Goal: Complete application form: Complete application form

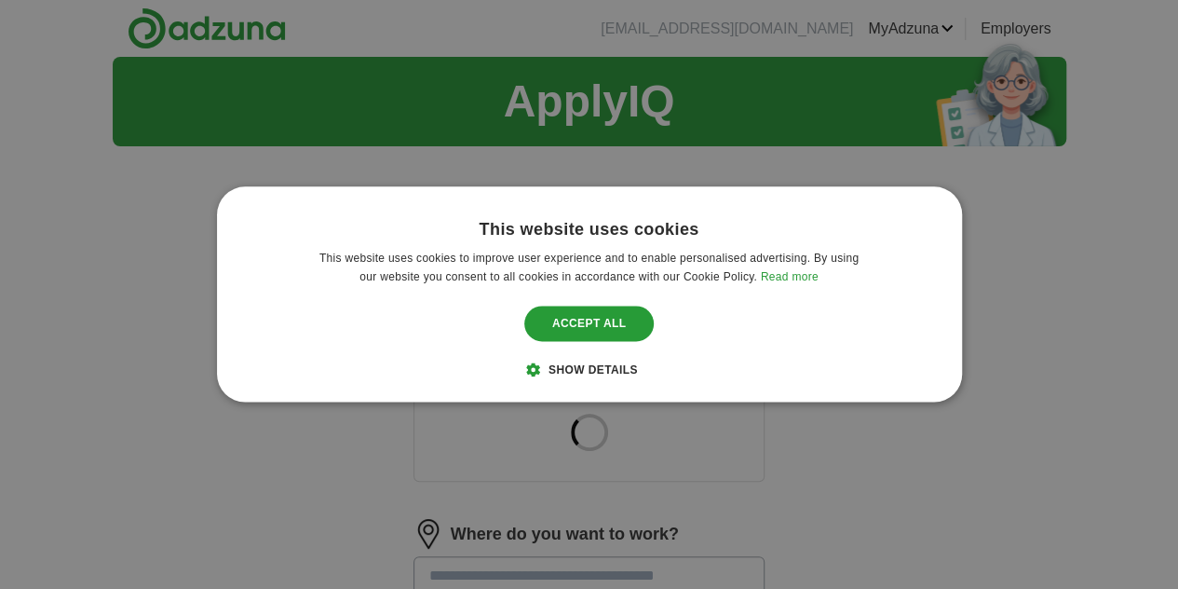
drag, startPoint x: 604, startPoint y: 356, endPoint x: 604, endPoint y: 367, distance: 11.2
click at [604, 367] on div "This website uses cookies This website uses cookies to improve user experience …" at bounding box center [589, 293] width 745 height 215
click at [604, 367] on span "Show details" at bounding box center [593, 370] width 89 height 13
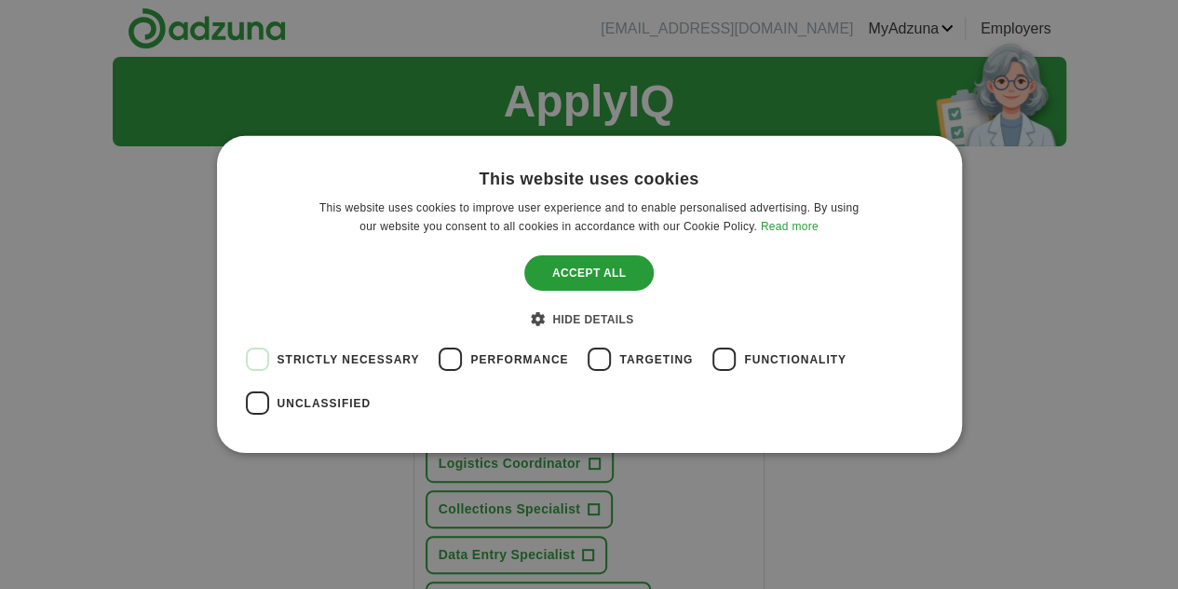
click at [1067, 161] on div "This website uses cookies This website uses cookies to improve user experience …" at bounding box center [589, 294] width 1178 height 589
click at [572, 319] on span "Hide details" at bounding box center [592, 319] width 81 height 13
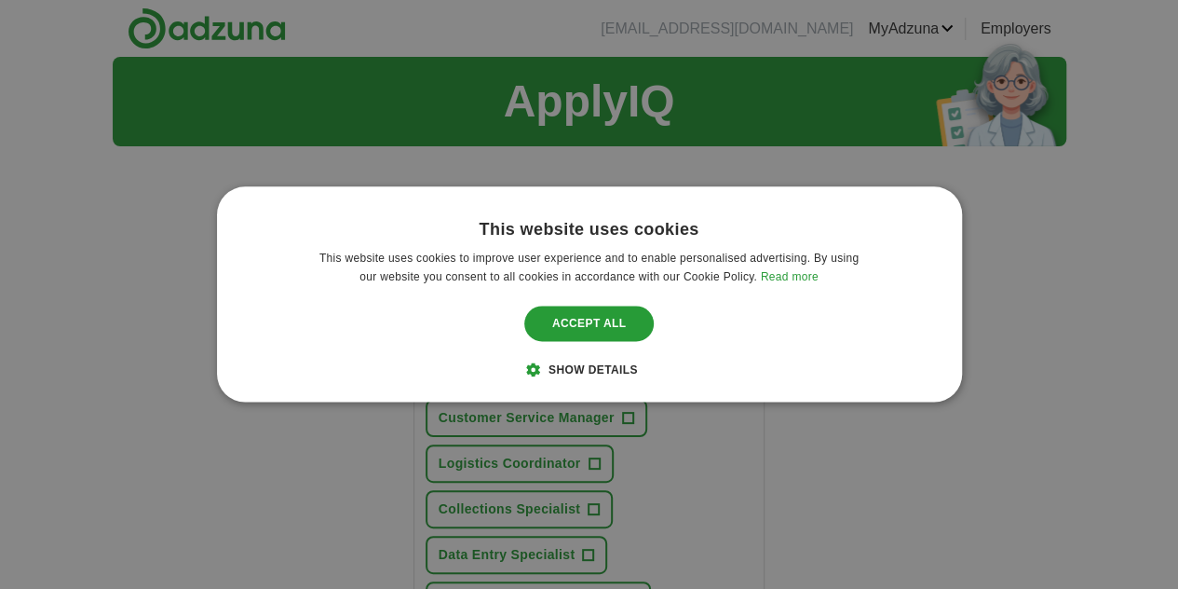
click at [590, 375] on span "Show details" at bounding box center [593, 370] width 89 height 13
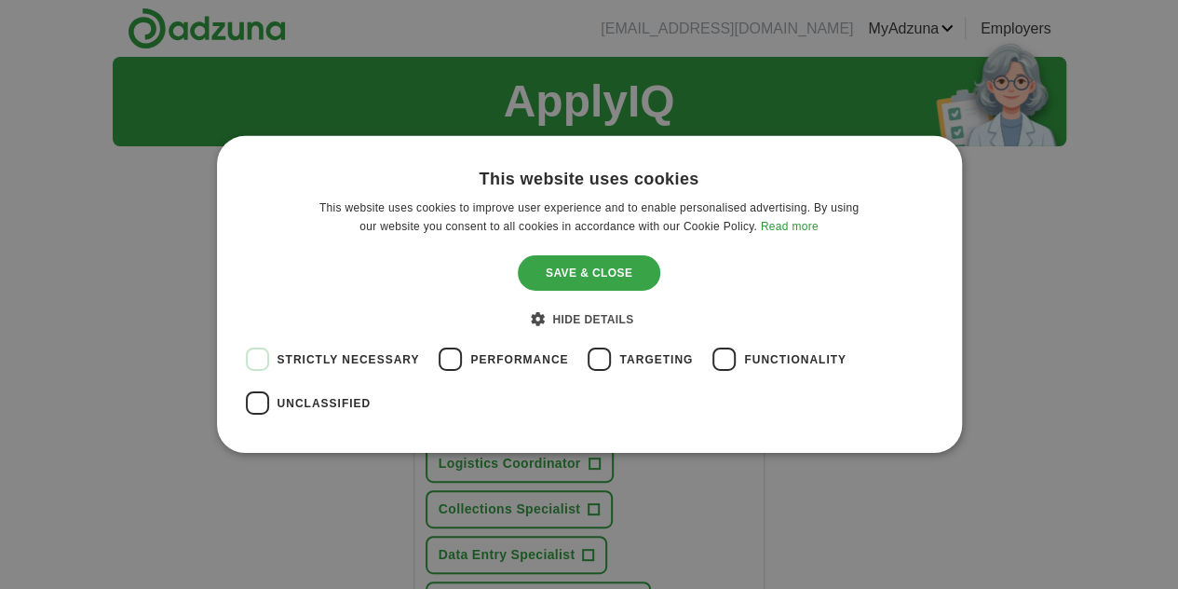
click at [575, 281] on div "Save & Close" at bounding box center [589, 272] width 142 height 35
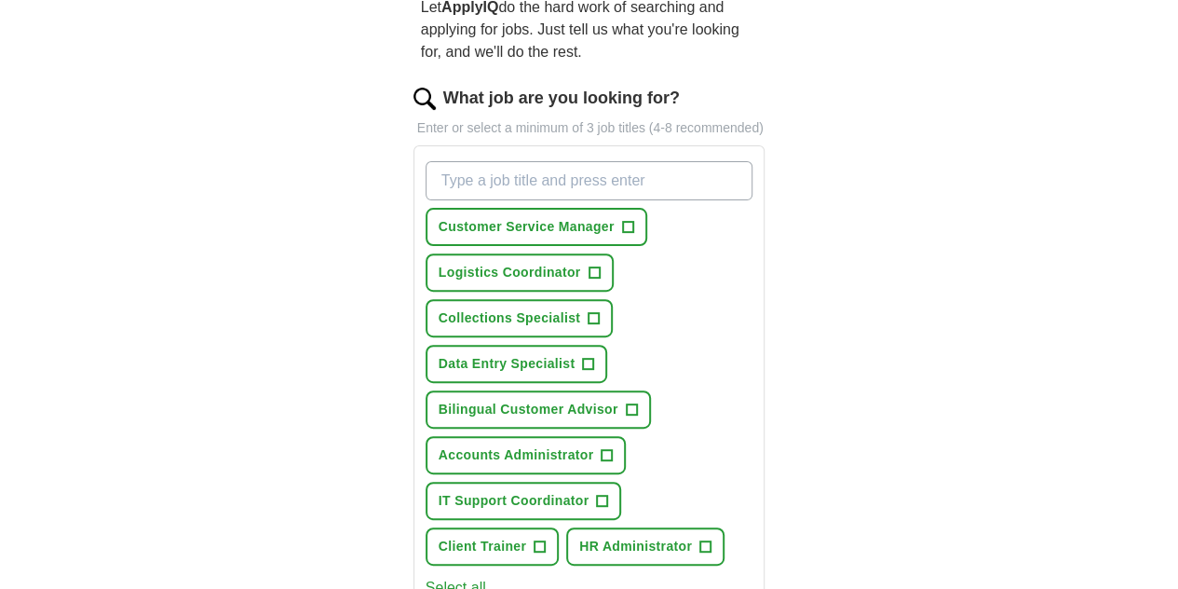
scroll to position [196, 0]
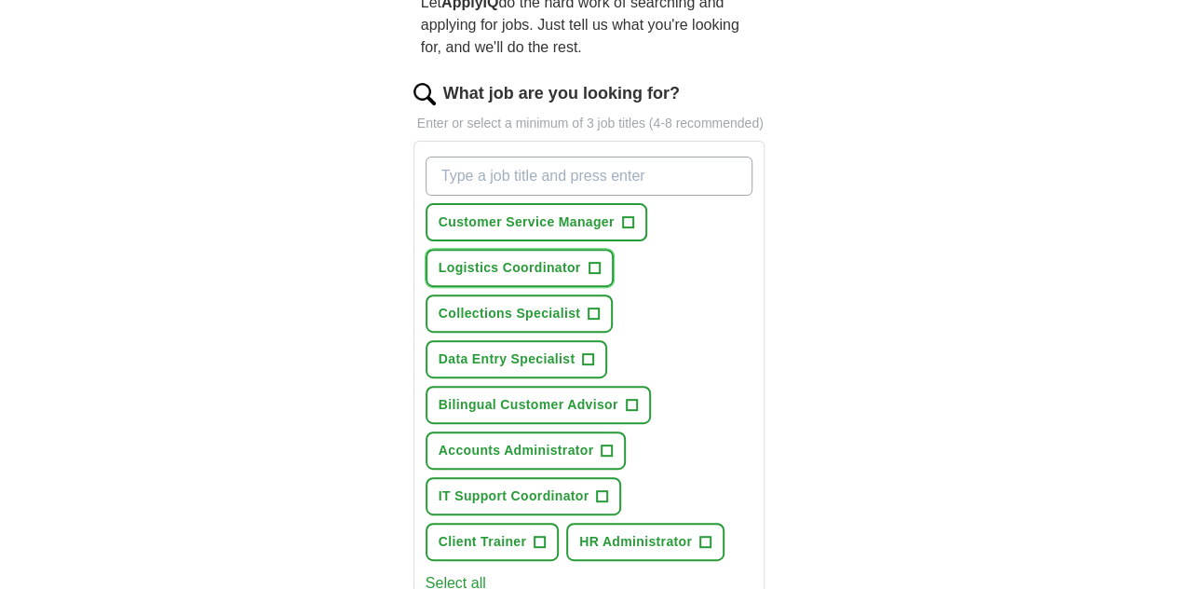
click at [600, 261] on span "+" at bounding box center [594, 268] width 11 height 15
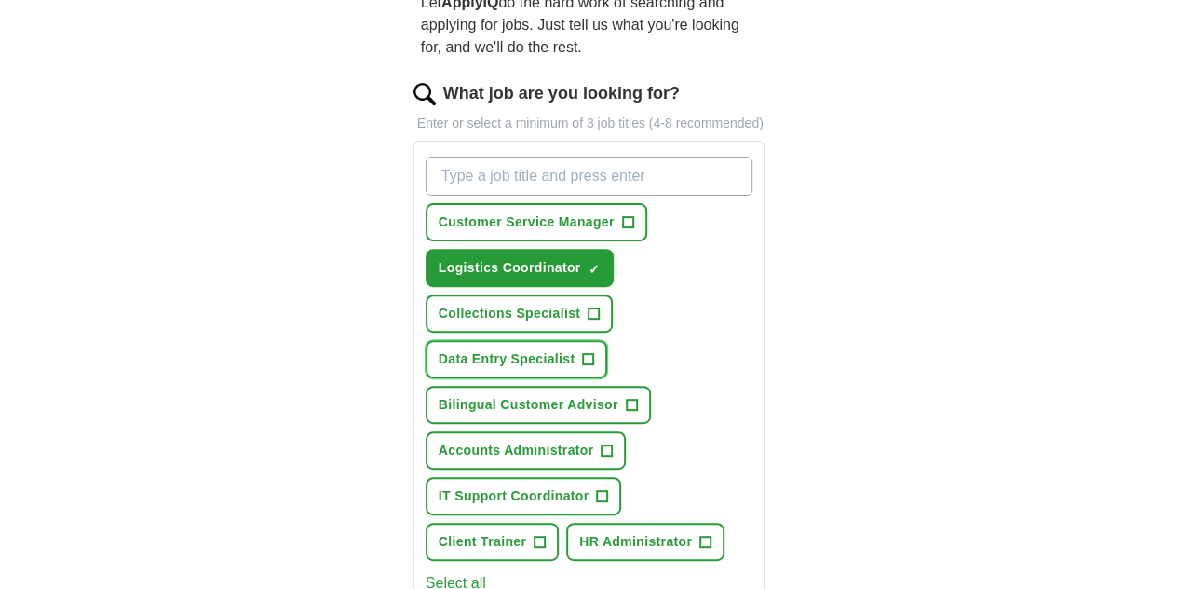
click at [594, 352] on span "+" at bounding box center [588, 359] width 11 height 15
click at [559, 294] on button "Collections Specialist +" at bounding box center [519, 313] width 187 height 38
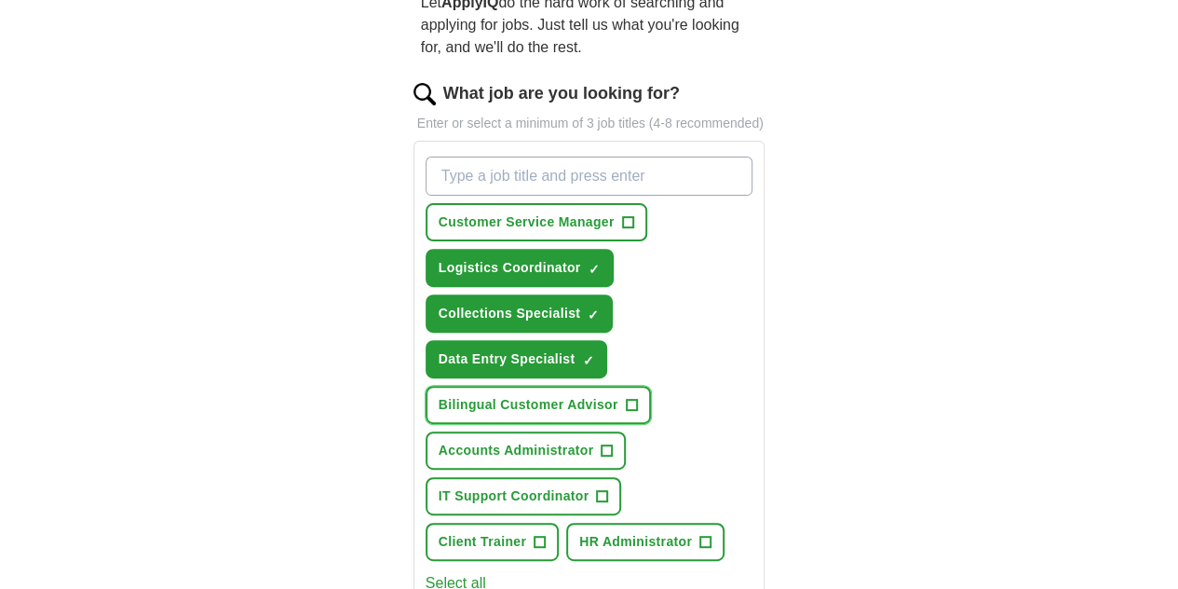
click at [626, 398] on span "+" at bounding box center [631, 405] width 11 height 15
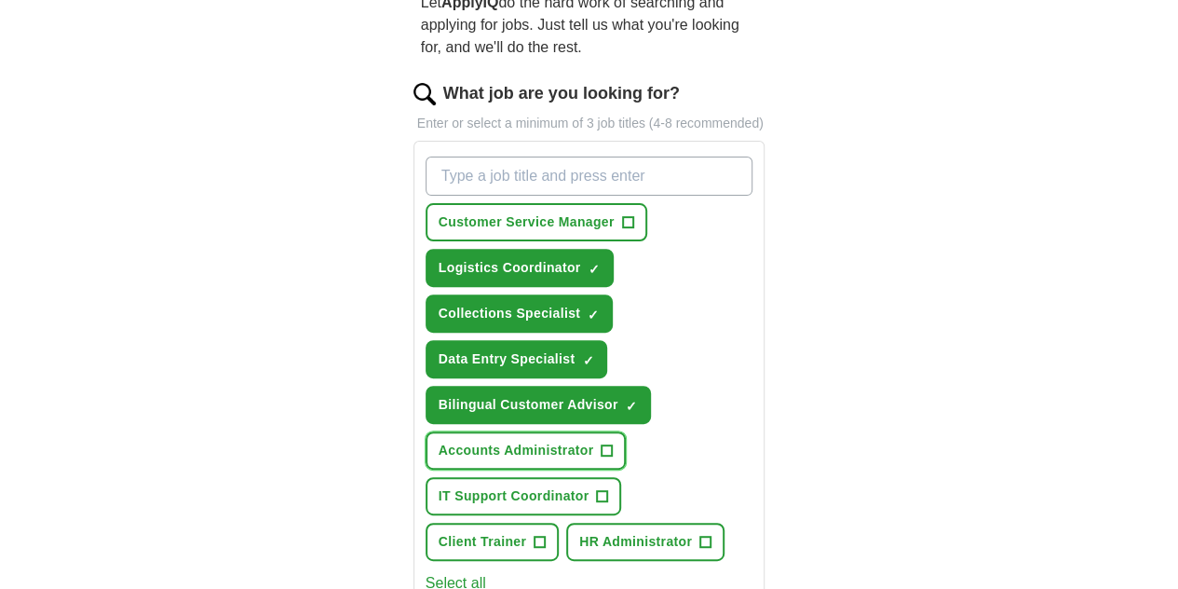
click at [602, 443] on span "+" at bounding box center [607, 450] width 11 height 15
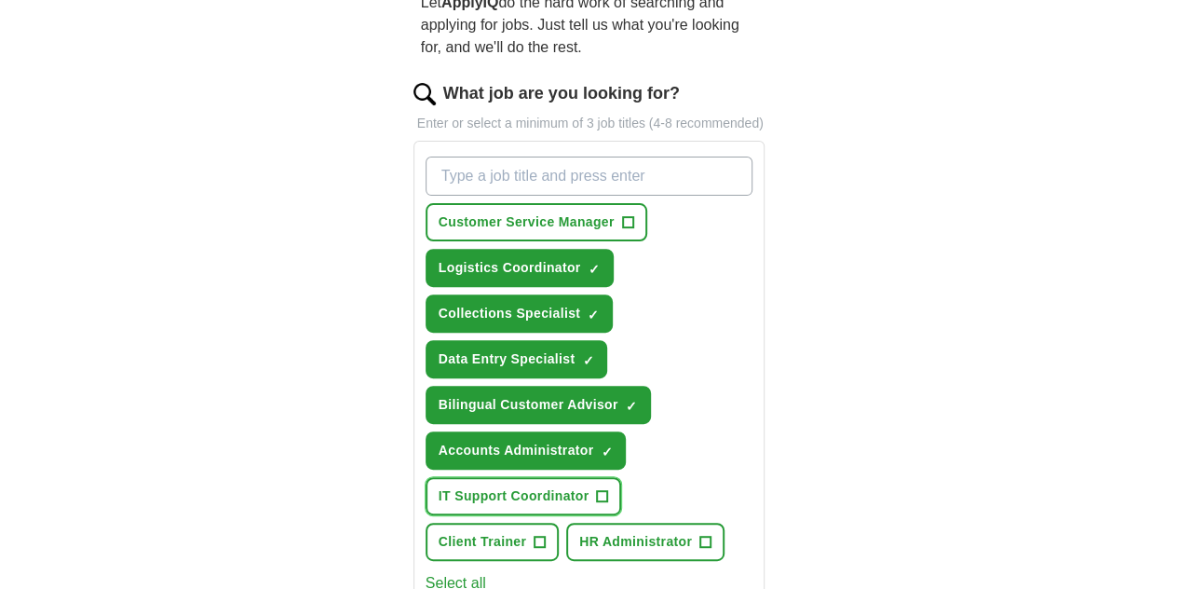
click at [622, 477] on button "IT Support Coordinator +" at bounding box center [524, 496] width 197 height 38
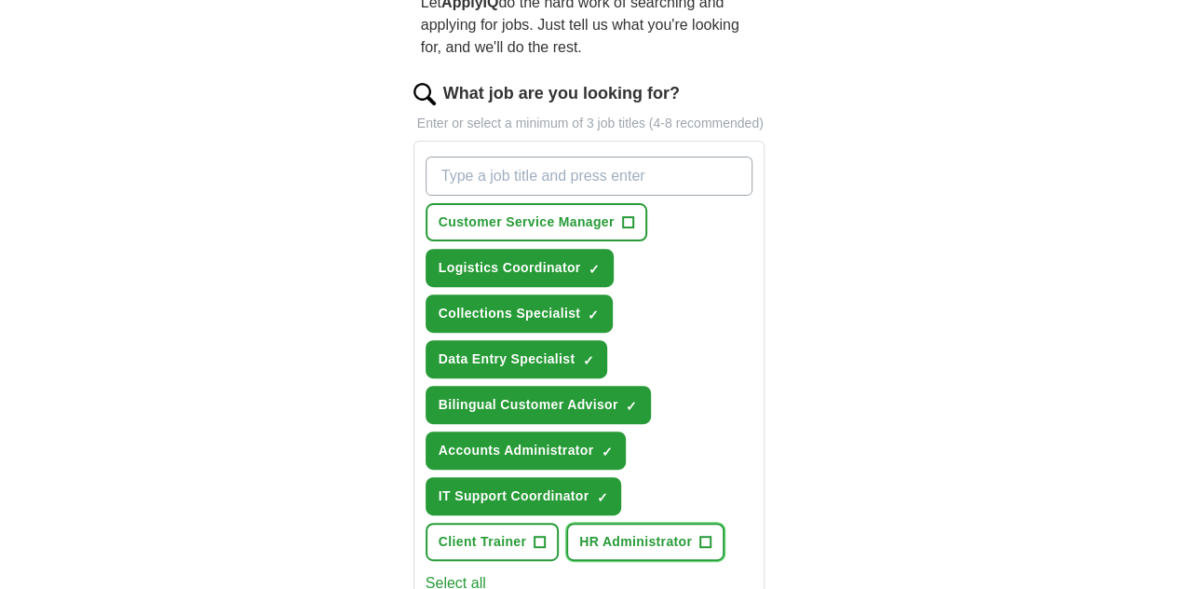
click at [700, 535] on span "+" at bounding box center [705, 542] width 11 height 15
click at [535, 535] on span "+" at bounding box center [540, 542] width 11 height 15
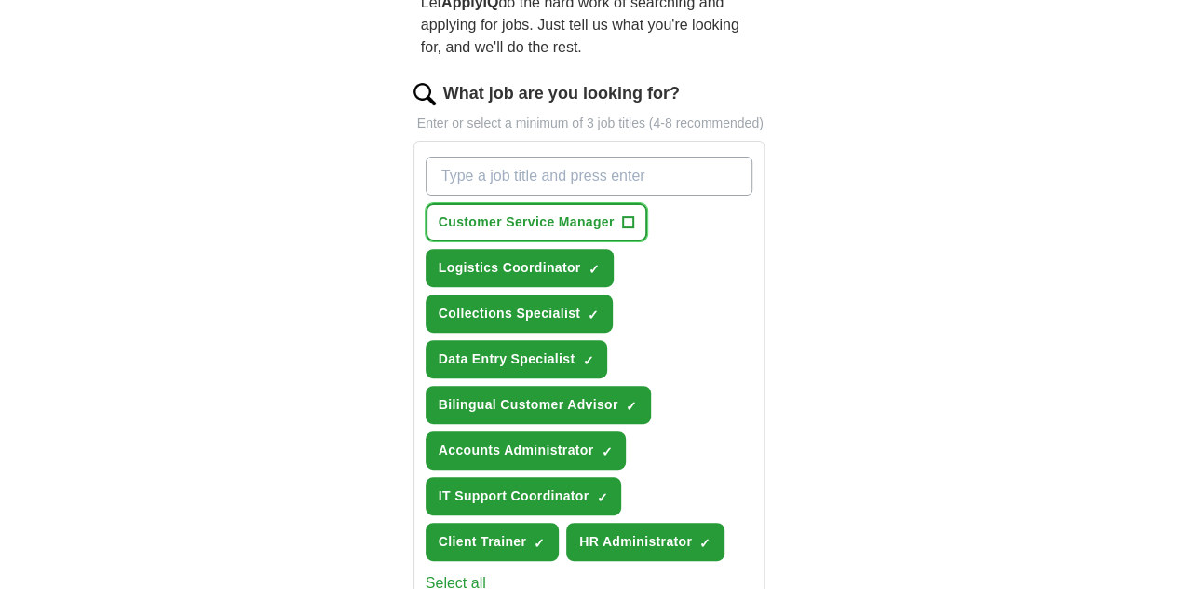
click at [622, 215] on span "+" at bounding box center [627, 222] width 11 height 15
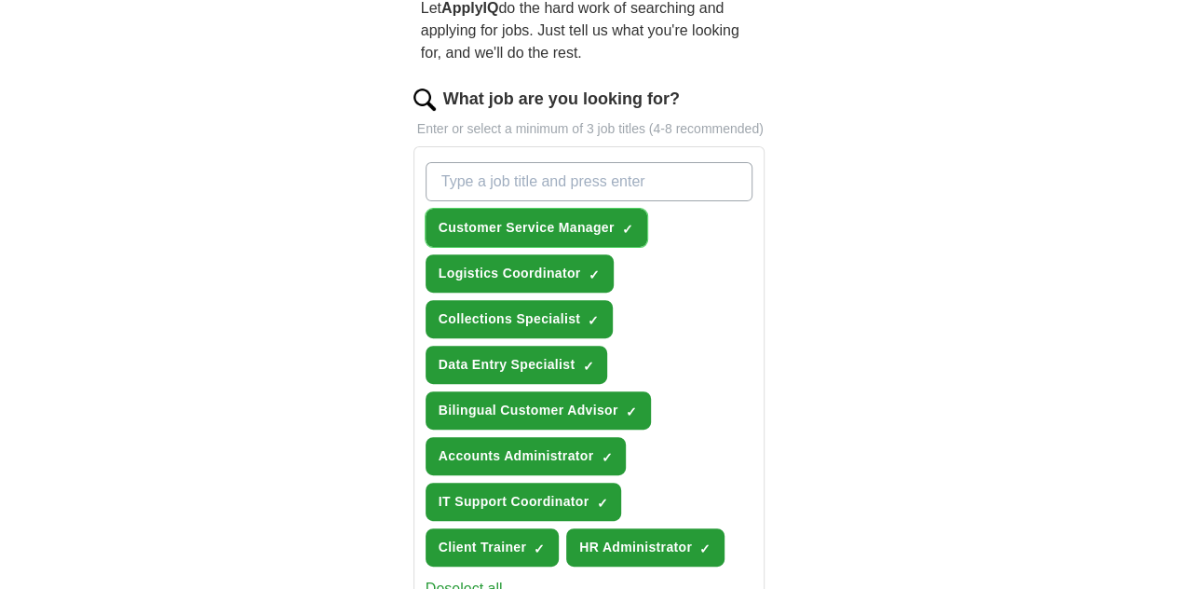
scroll to position [184, 0]
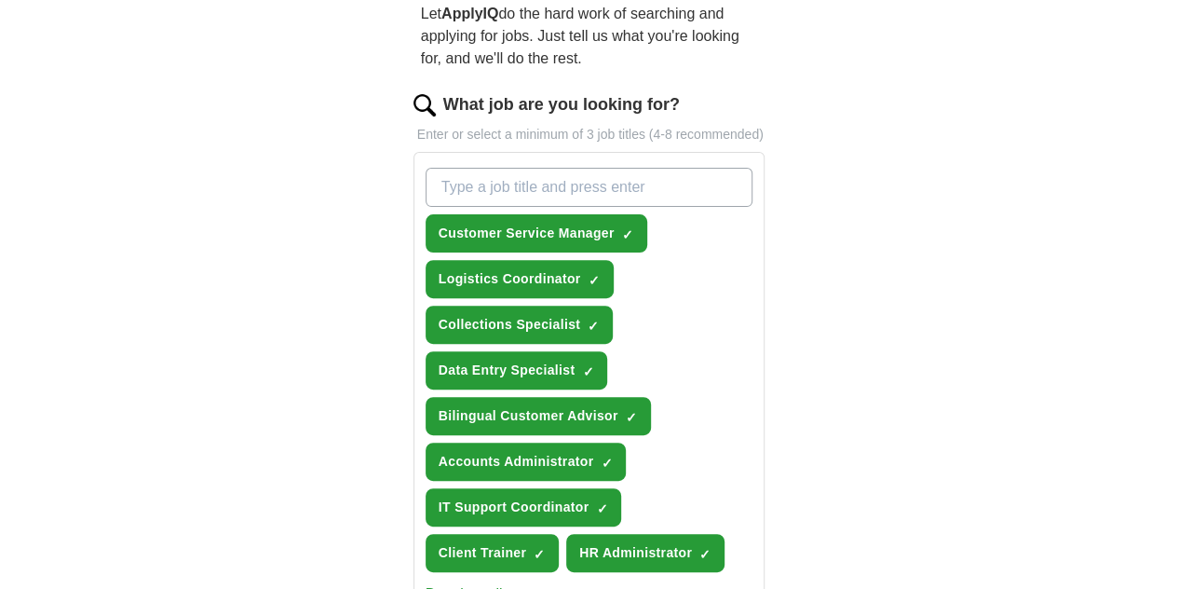
click at [446, 177] on input "What job are you looking for?" at bounding box center [590, 187] width 328 height 39
type input "customer service advisor"
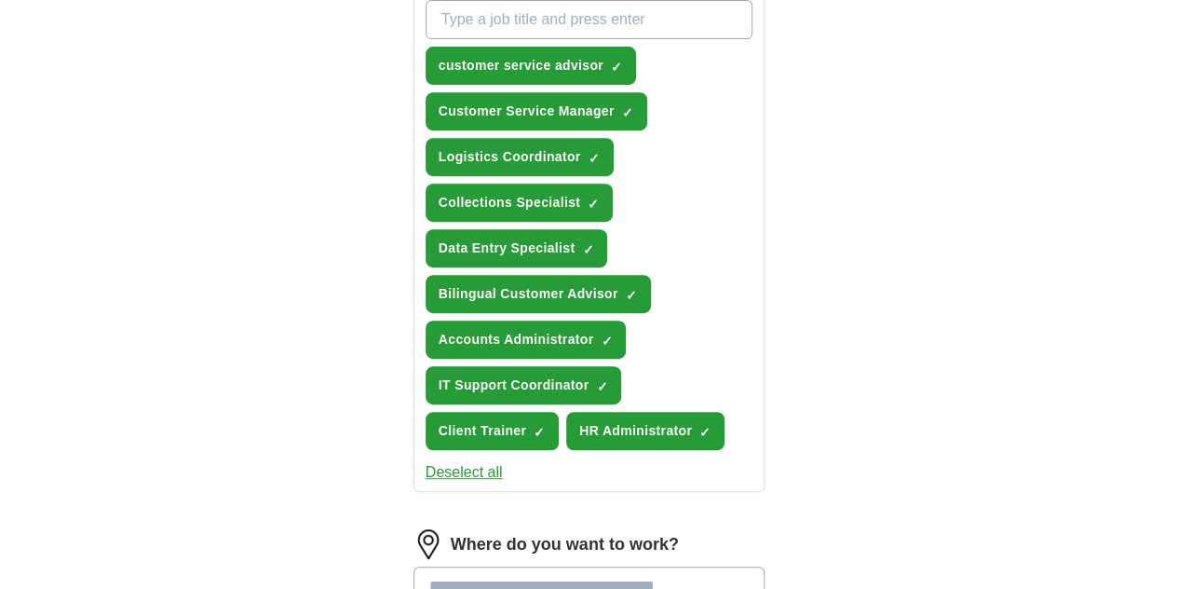
scroll to position [365, 0]
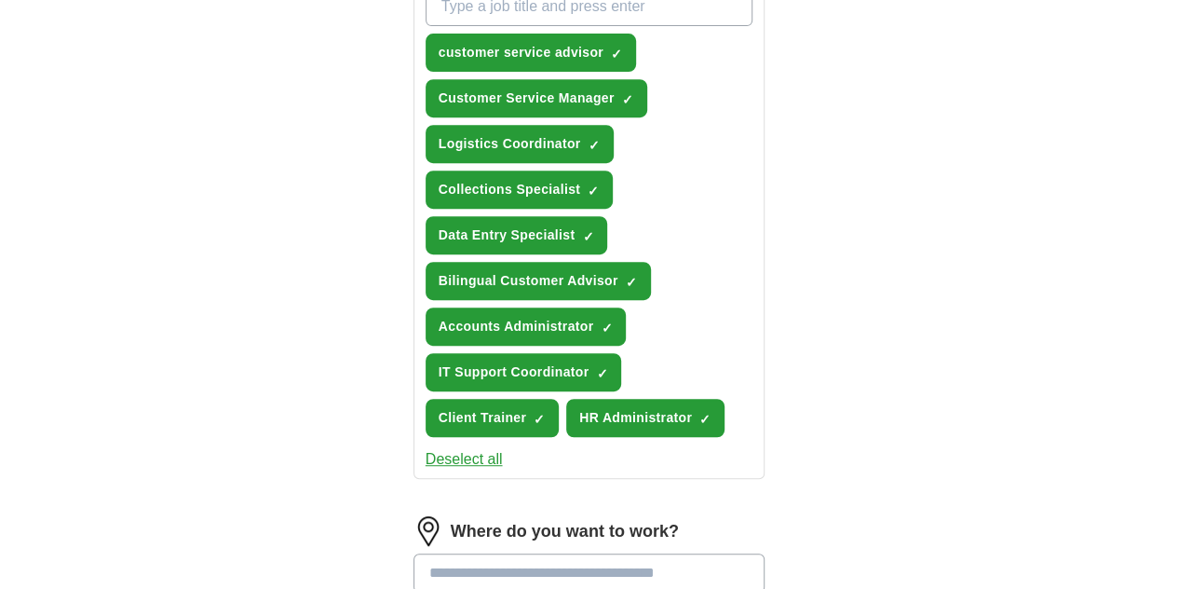
click at [515, 553] on input at bounding box center [590, 572] width 352 height 39
type input "******"
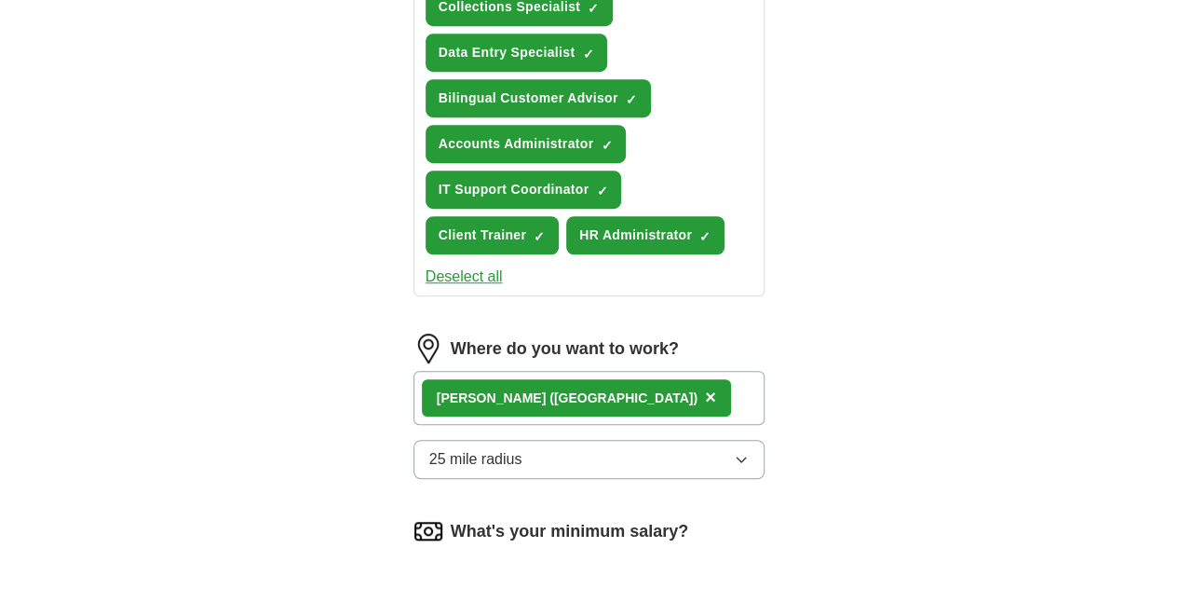
scroll to position [572, 0]
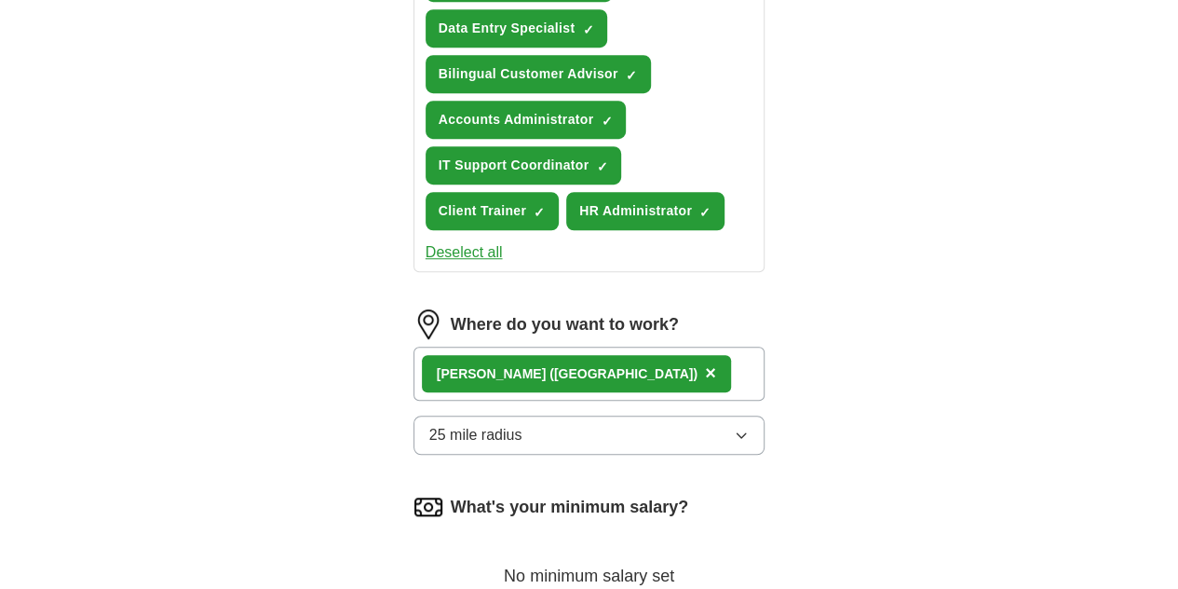
click at [598, 415] on button "25 mile radius" at bounding box center [590, 434] width 352 height 39
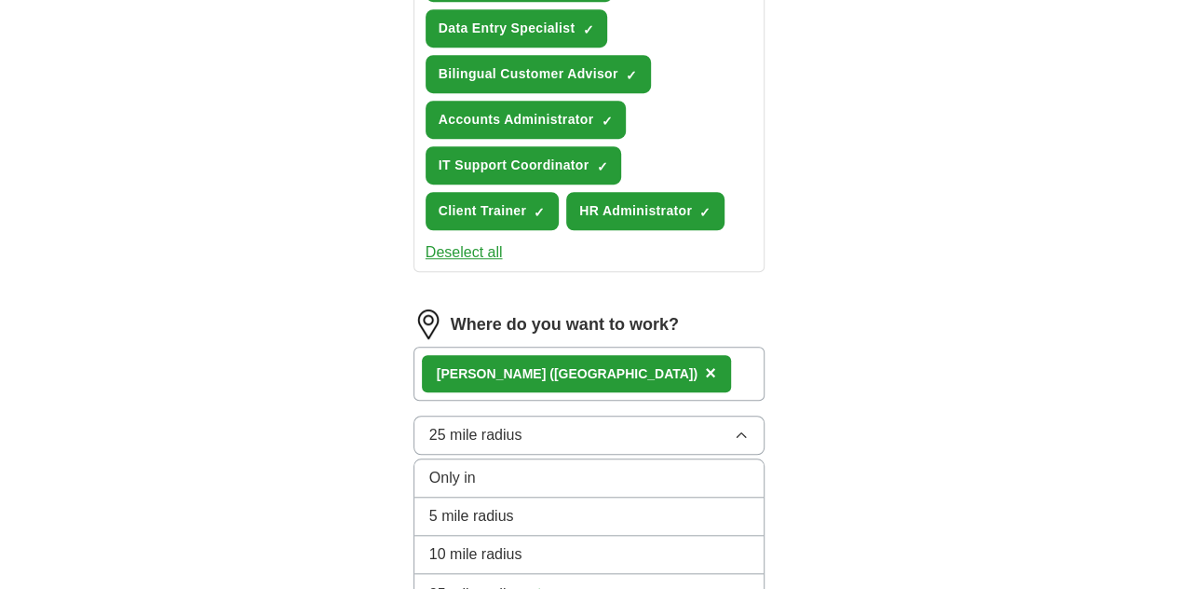
click at [562, 543] on div "10 mile radius" at bounding box center [589, 554] width 320 height 22
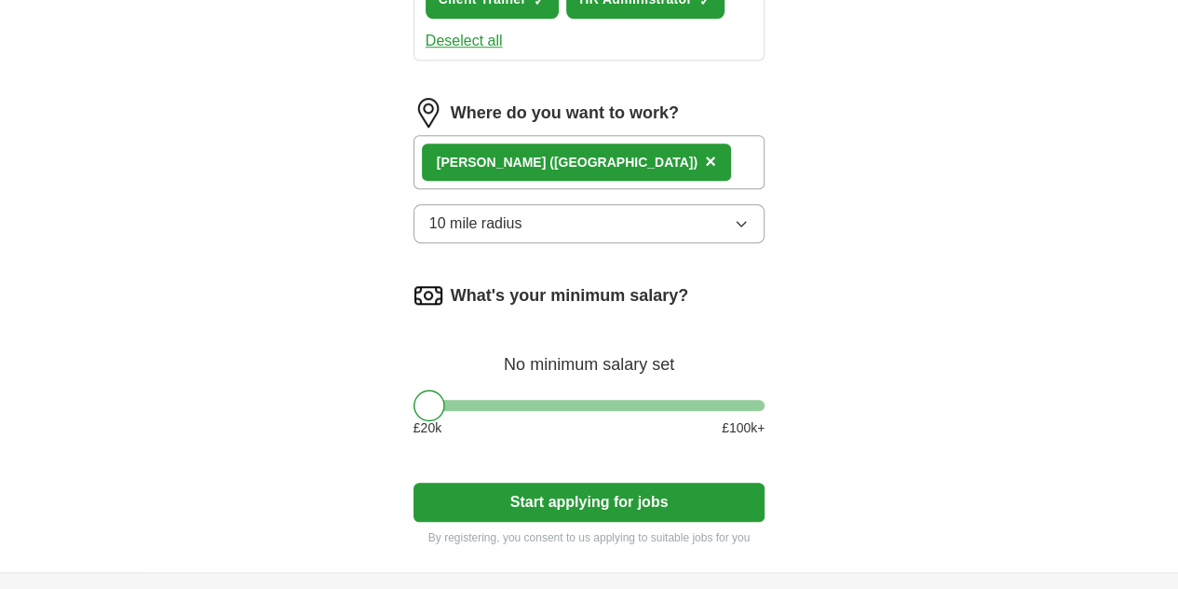
scroll to position [793, 0]
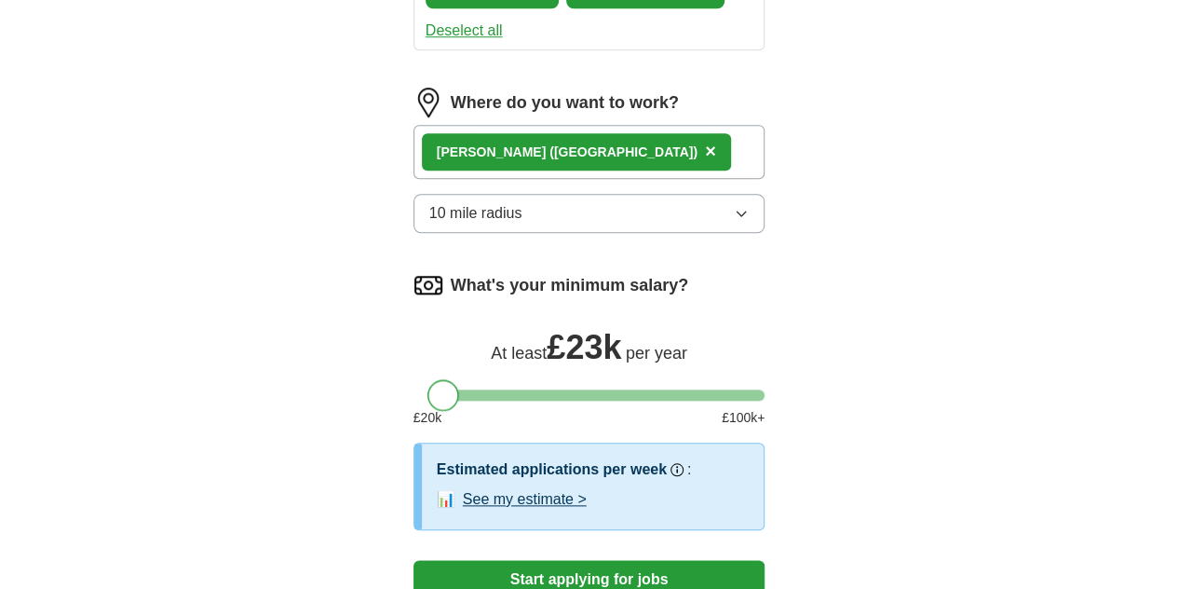
drag, startPoint x: 402, startPoint y: 236, endPoint x: 414, endPoint y: 240, distance: 13.0
click at [427, 379] on div at bounding box center [443, 395] width 32 height 32
click at [432, 379] on div at bounding box center [448, 395] width 32 height 32
click at [555, 560] on button "Start applying for jobs" at bounding box center [590, 579] width 352 height 39
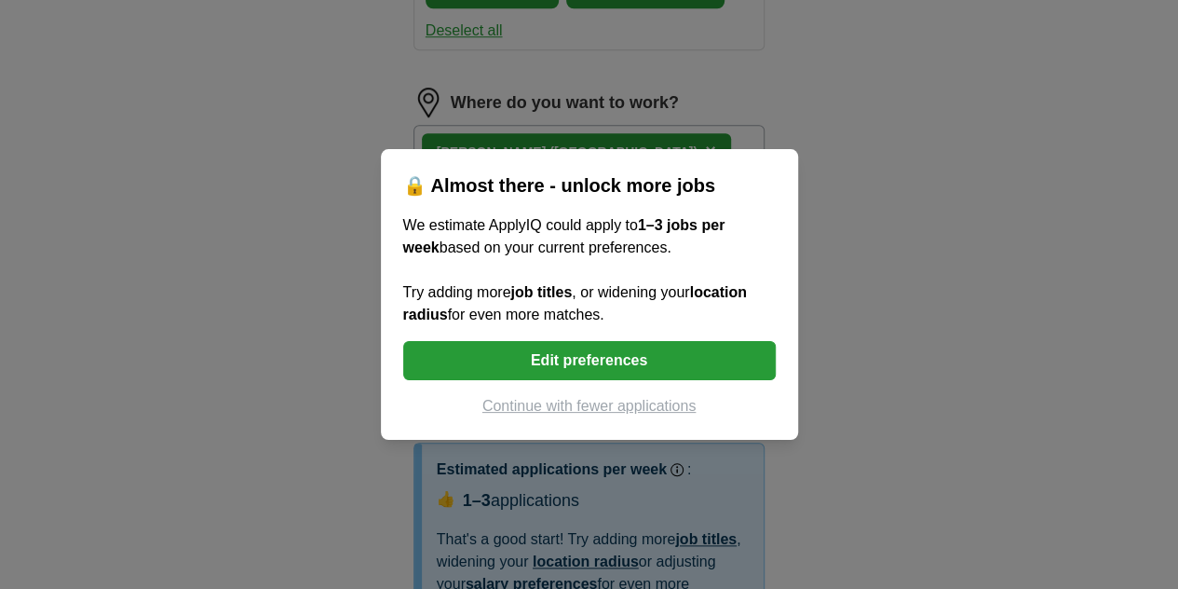
click at [614, 357] on button "Edit preferences" at bounding box center [589, 360] width 373 height 39
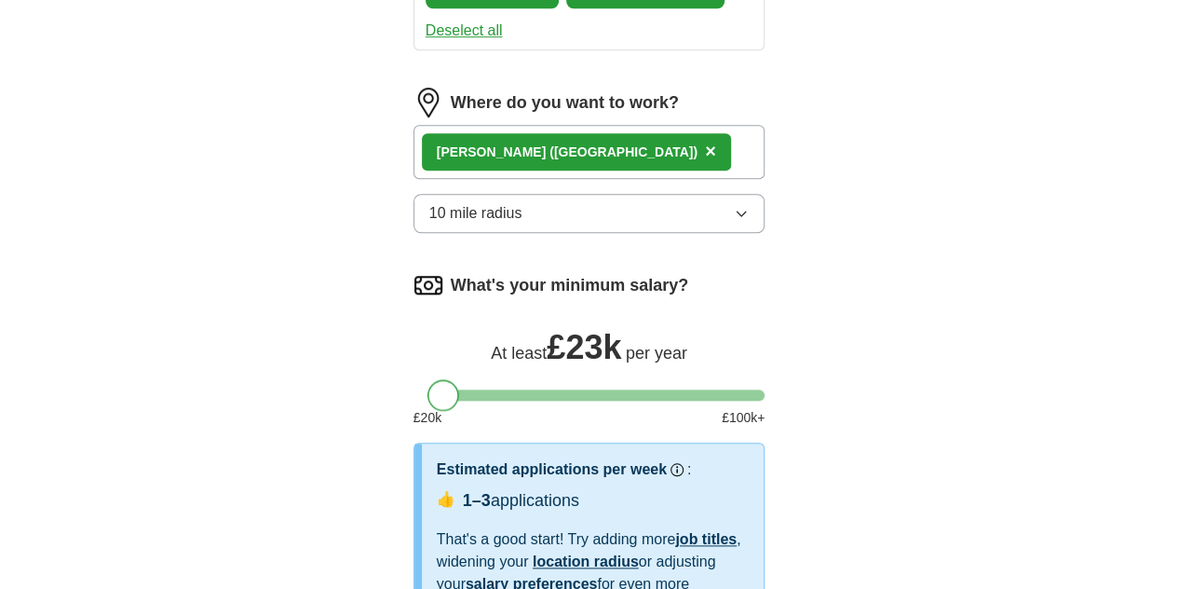
click at [427, 379] on div at bounding box center [443, 395] width 32 height 32
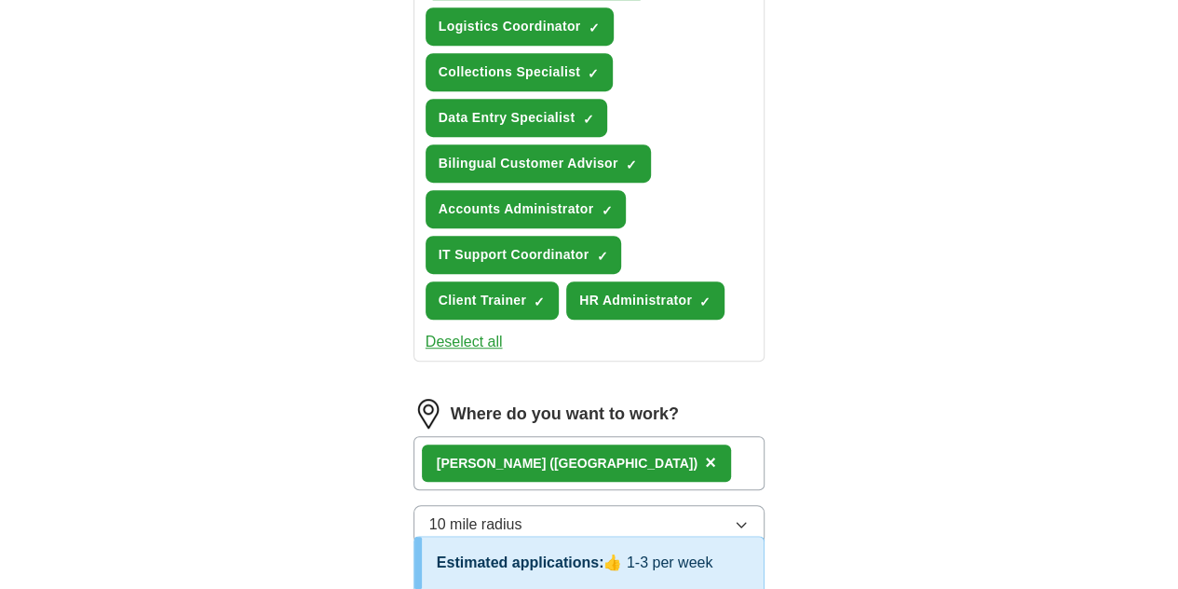
scroll to position [451, 0]
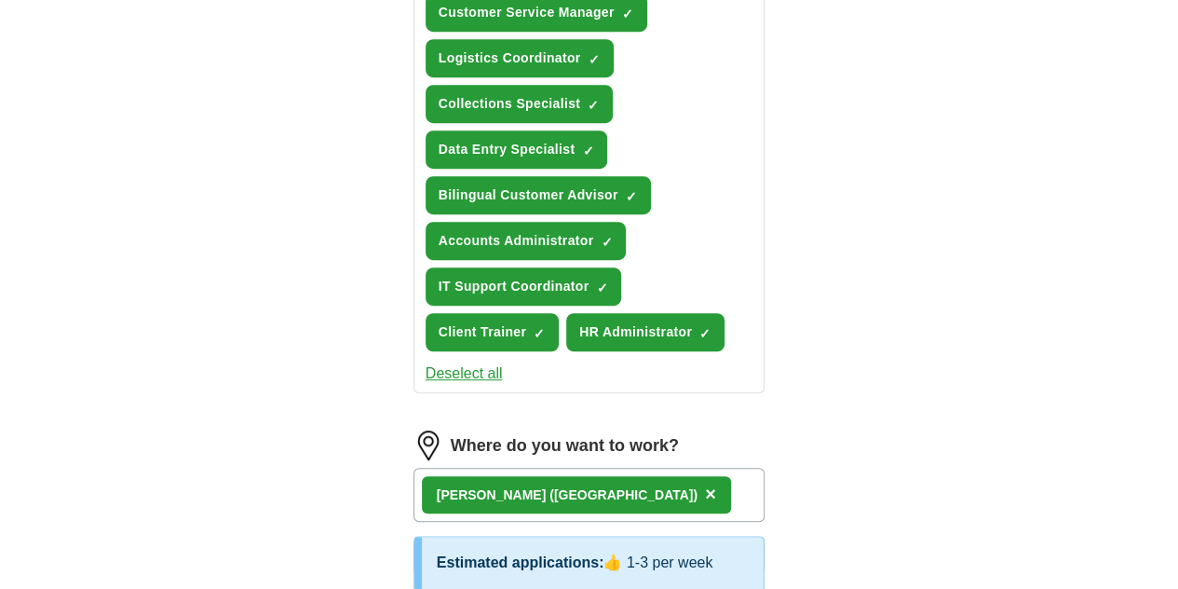
click at [749, 549] on icon "button" at bounding box center [741, 556] width 15 height 15
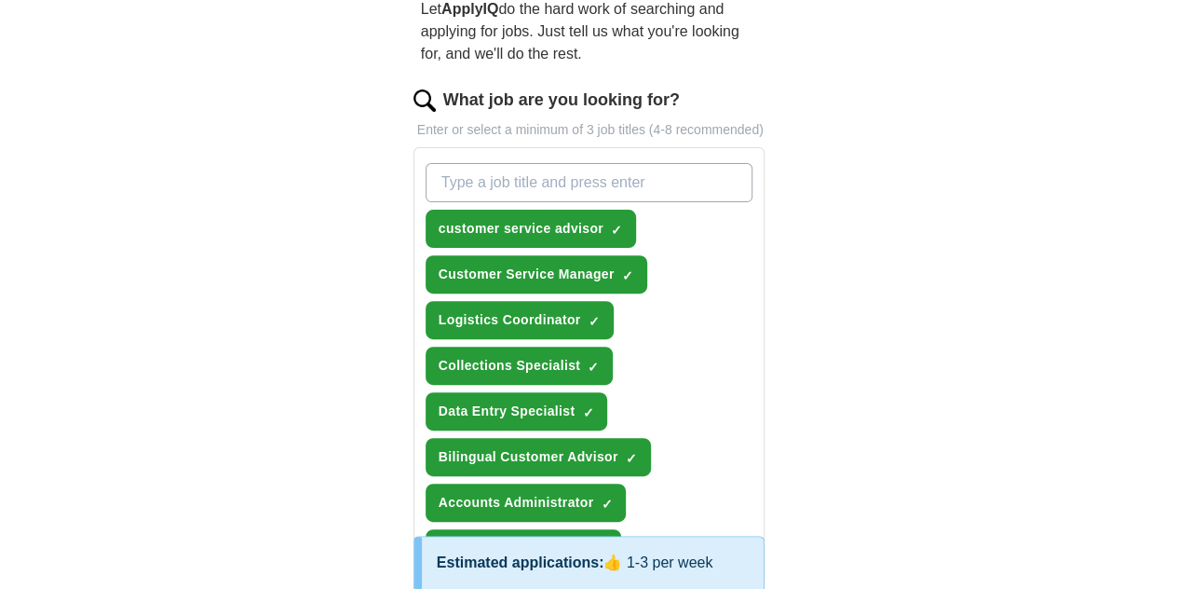
scroll to position [186, 0]
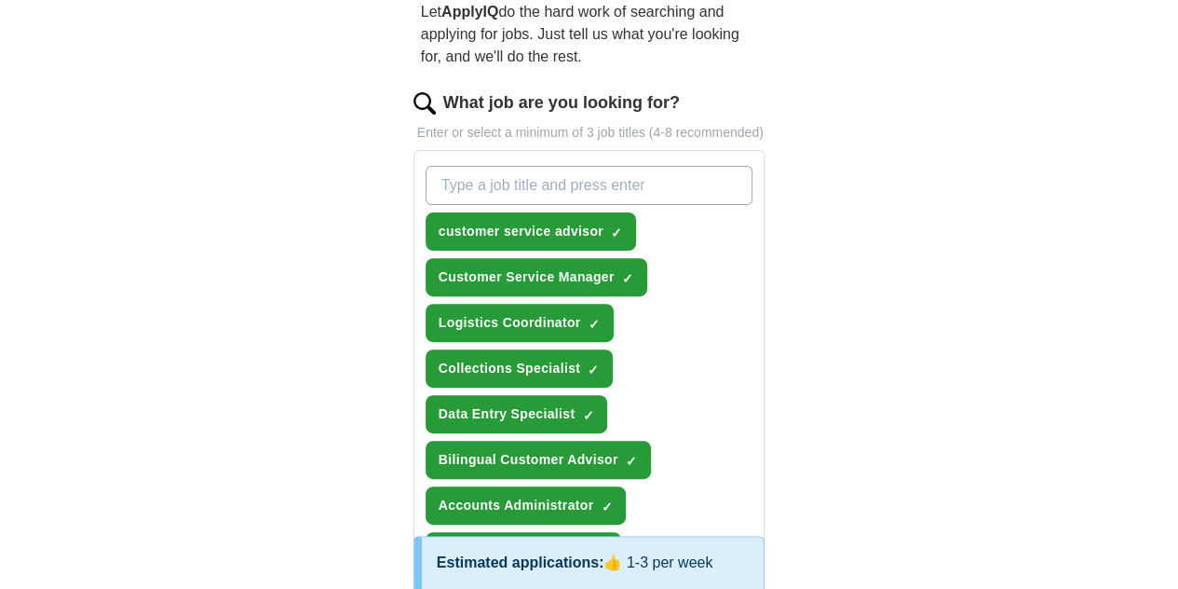
click at [560, 166] on input "What job are you looking for?" at bounding box center [590, 185] width 328 height 39
type input "administrator"
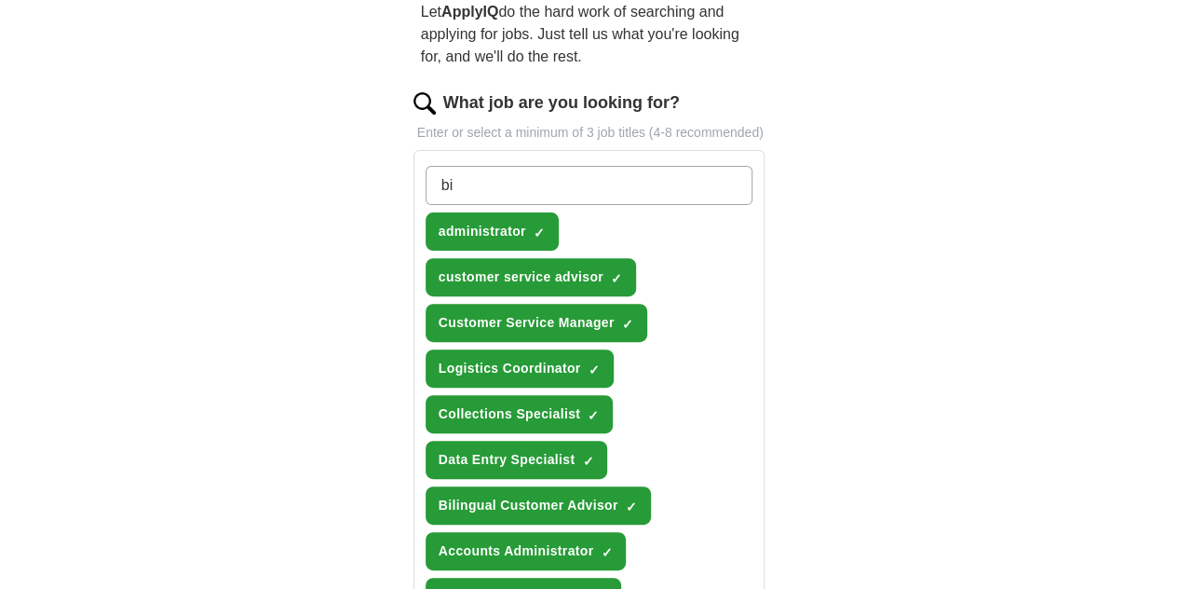
type input "b"
type input "spanish interpreter"
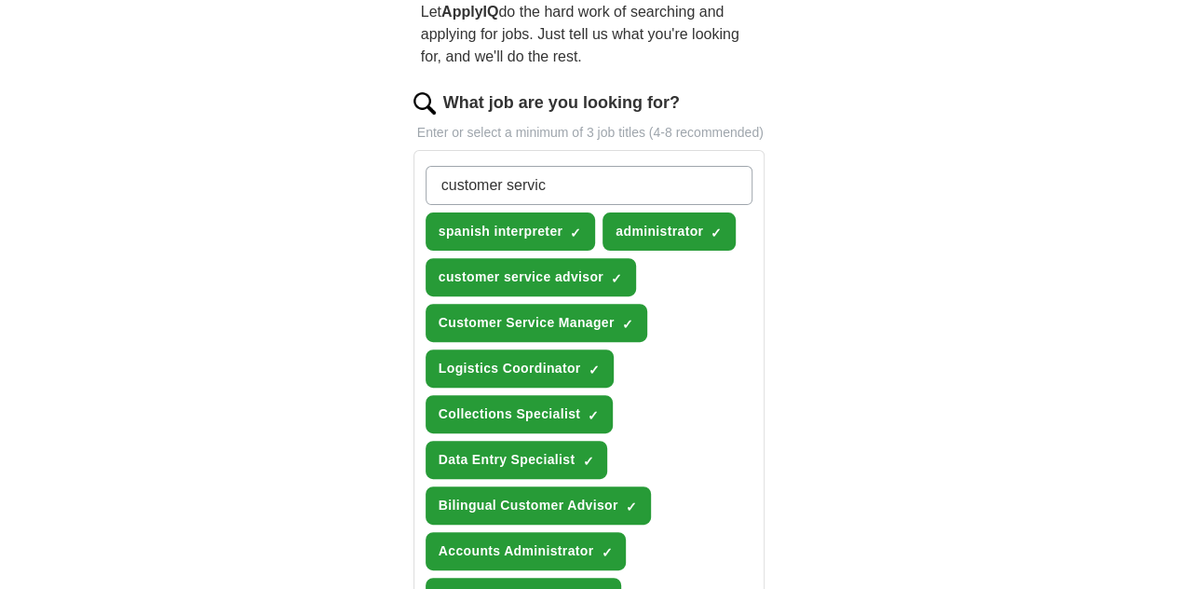
type input "customer service"
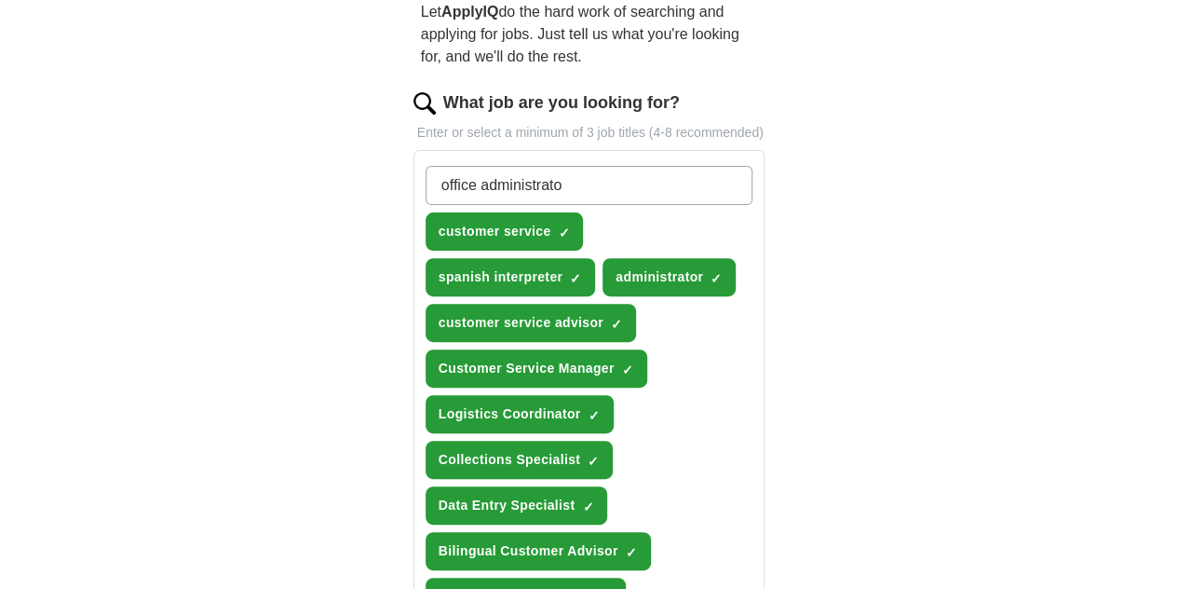
type input "office administrator"
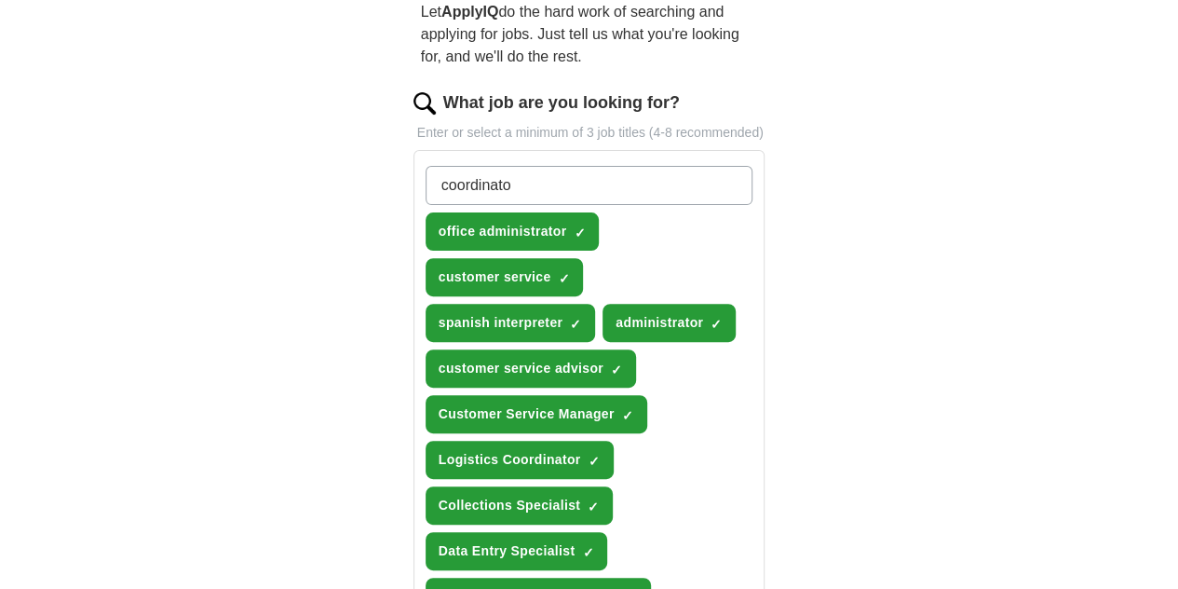
type input "coordinator"
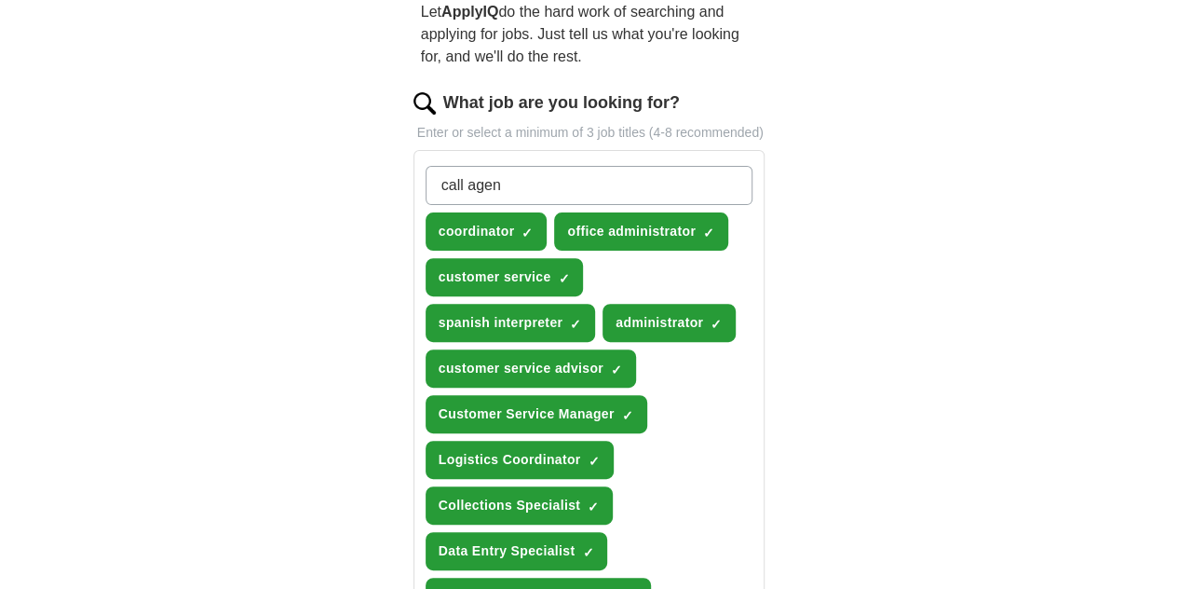
type input "call agent"
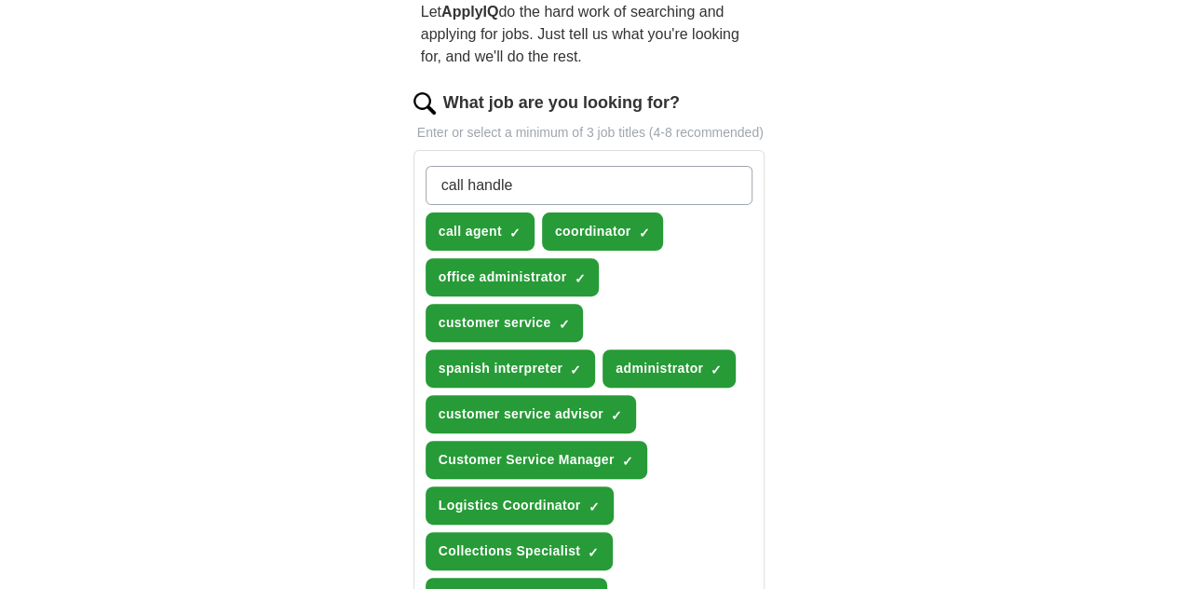
type input "call handler"
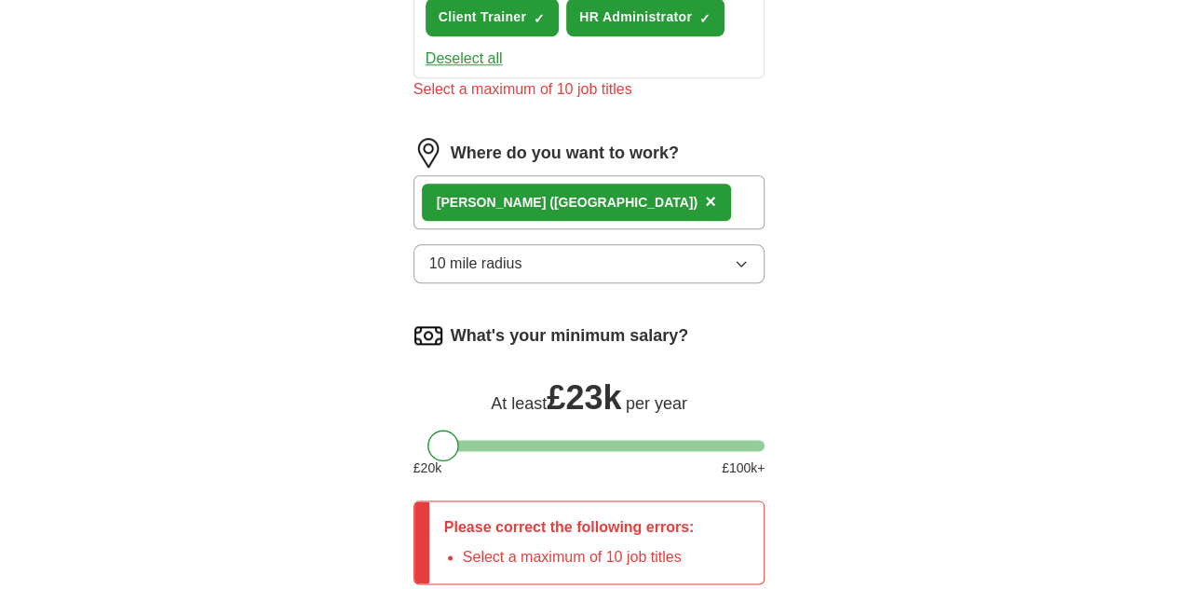
scroll to position [970, 0]
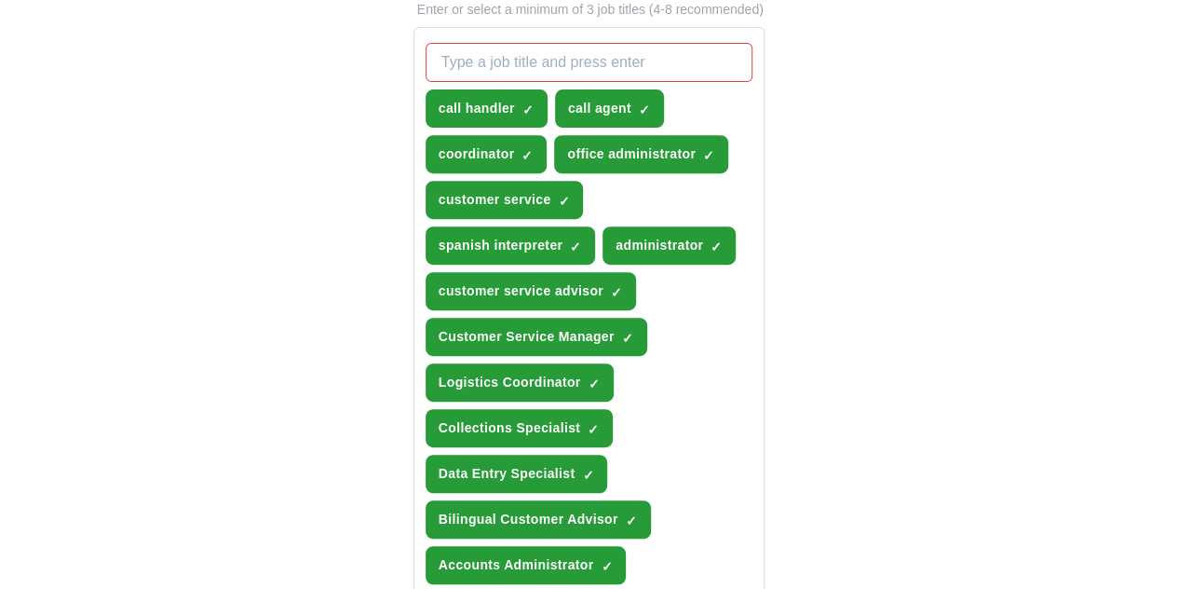
scroll to position [276, 0]
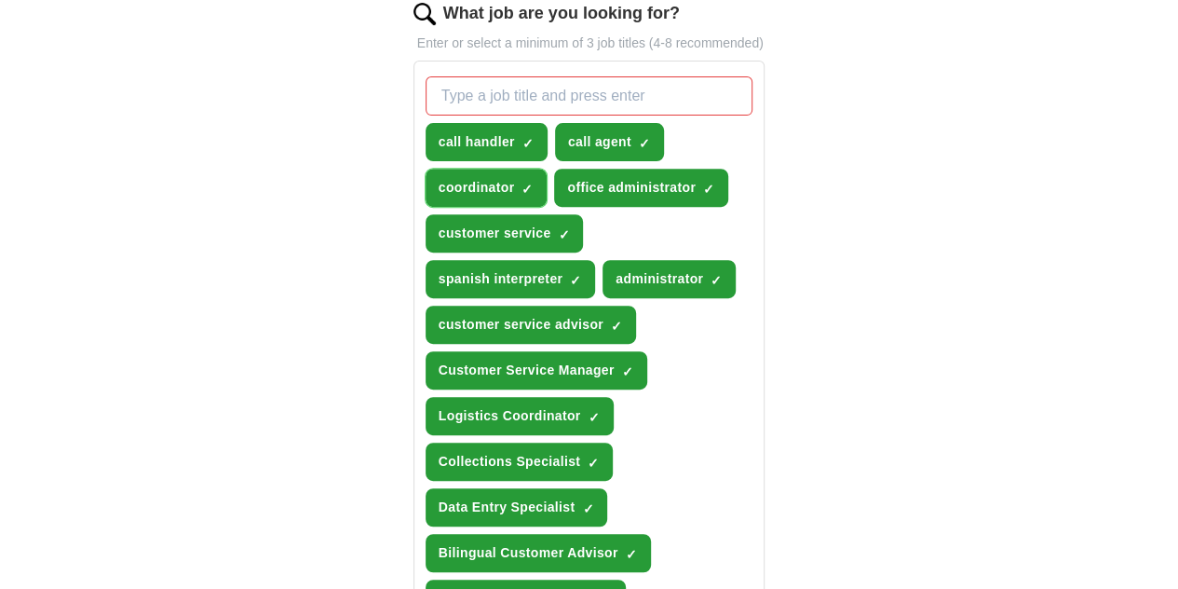
click at [0, 0] on span "×" at bounding box center [0, 0] width 0 height 0
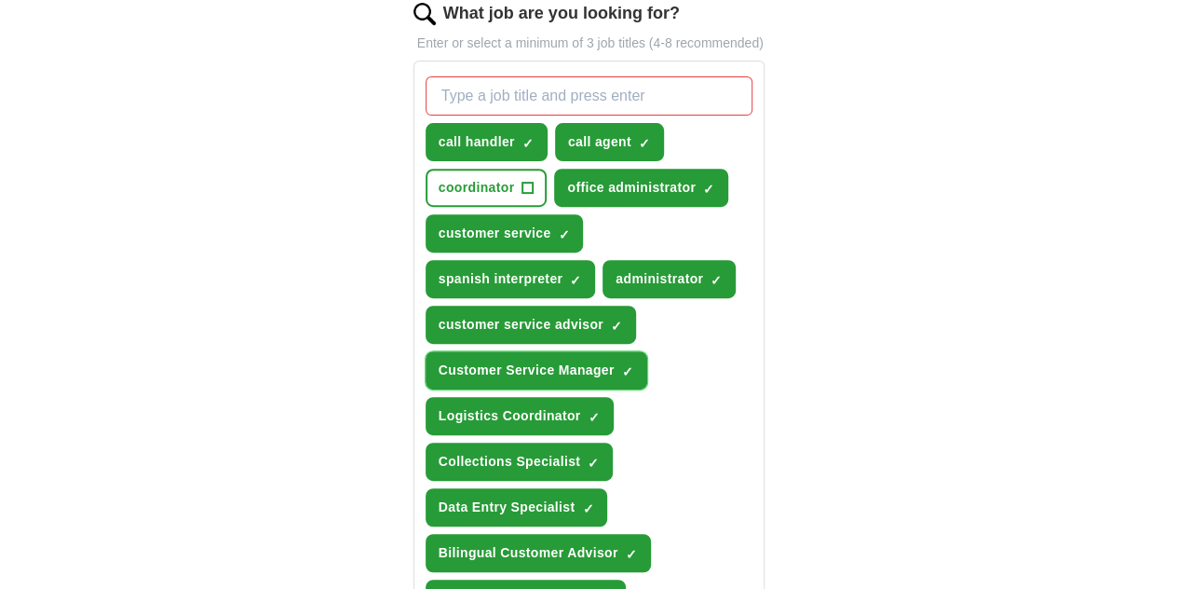
click at [0, 0] on span "×" at bounding box center [0, 0] width 0 height 0
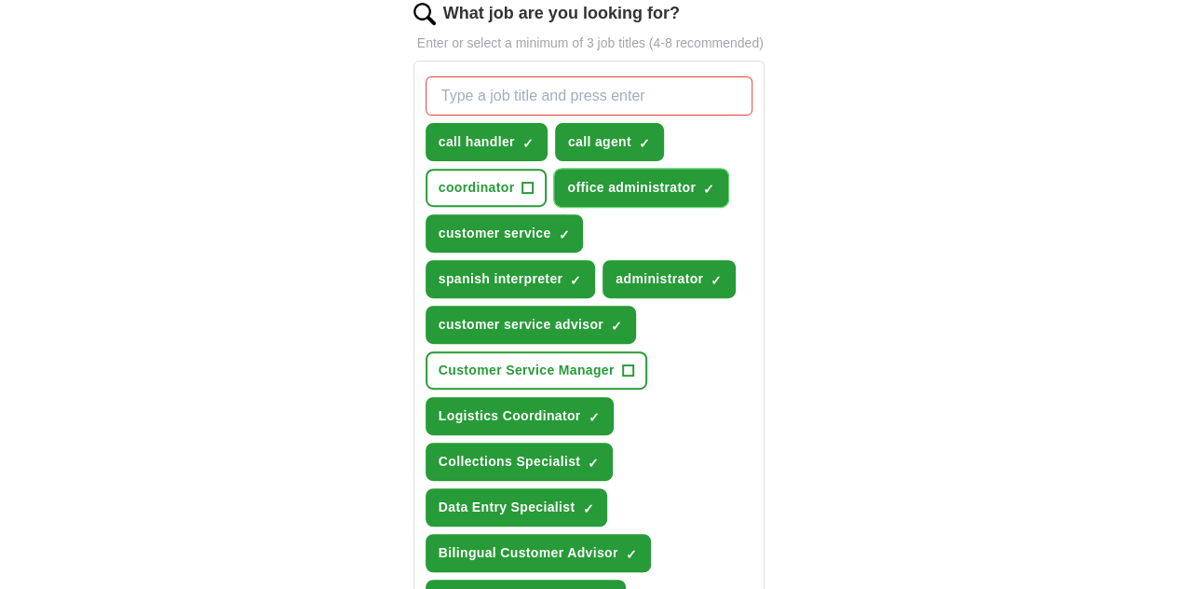
click at [0, 0] on span "×" at bounding box center [0, 0] width 0 height 0
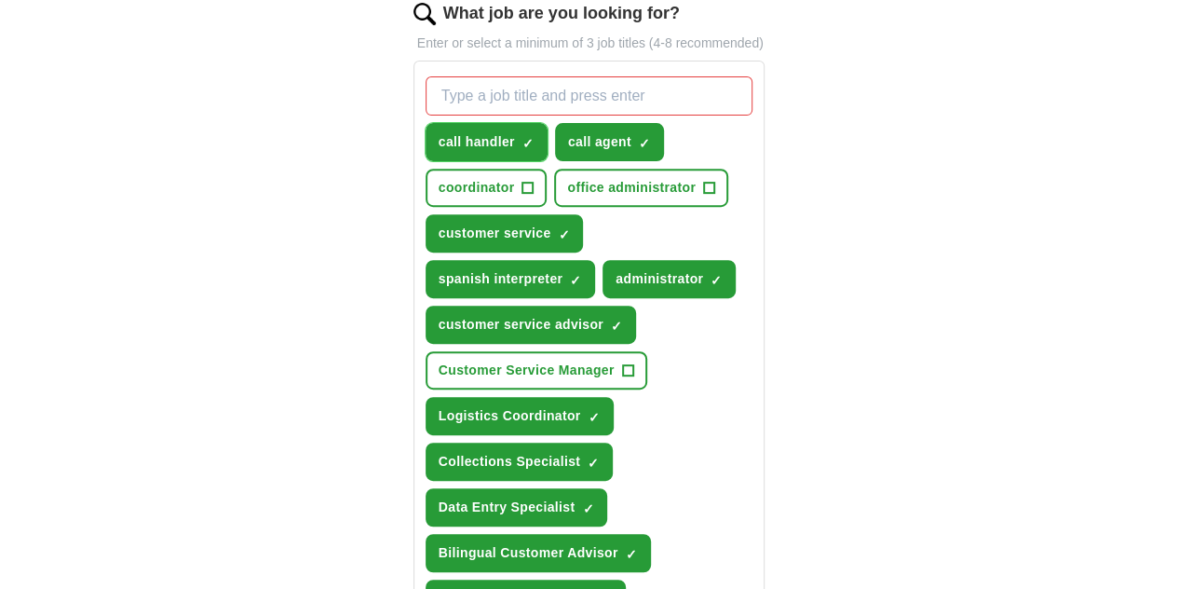
click at [0, 0] on span "×" at bounding box center [0, 0] width 0 height 0
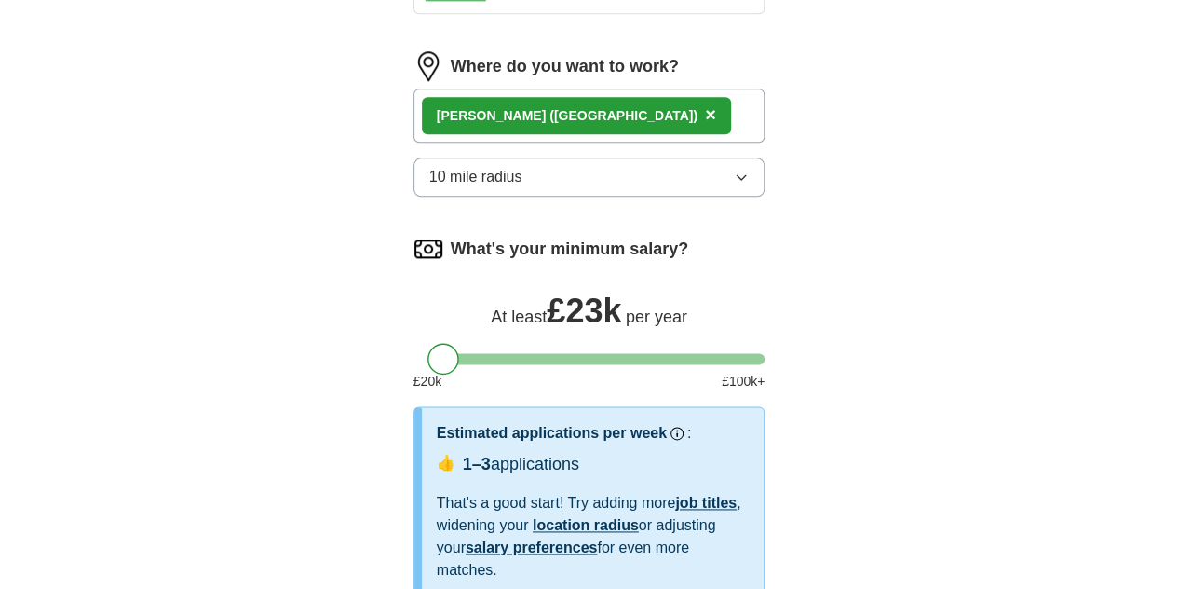
scroll to position [1016, 0]
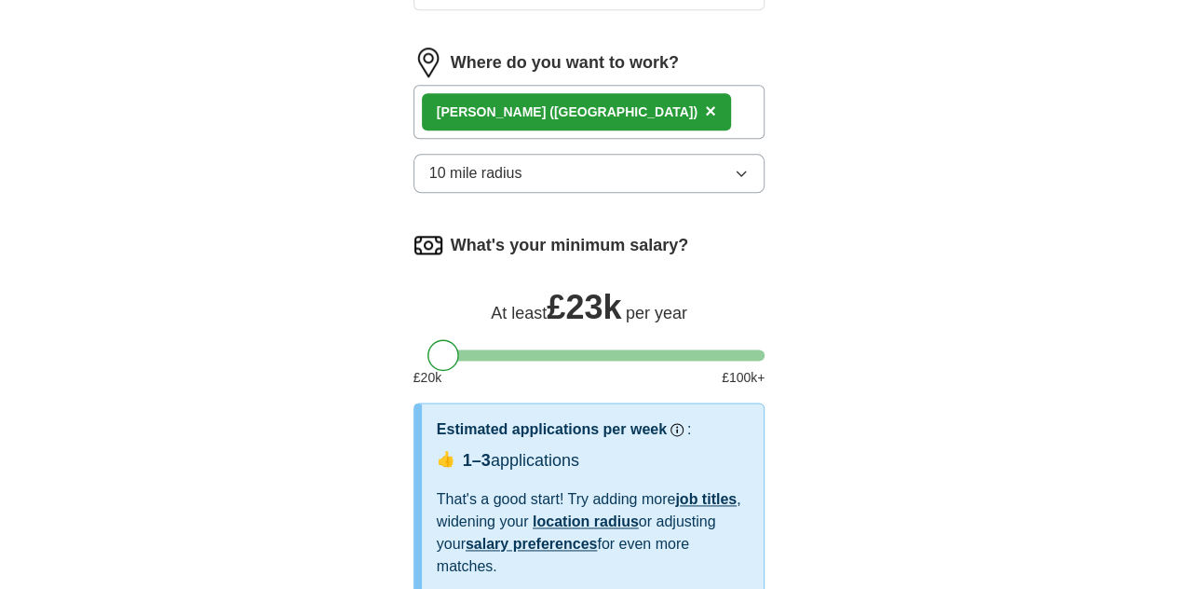
select select "**"
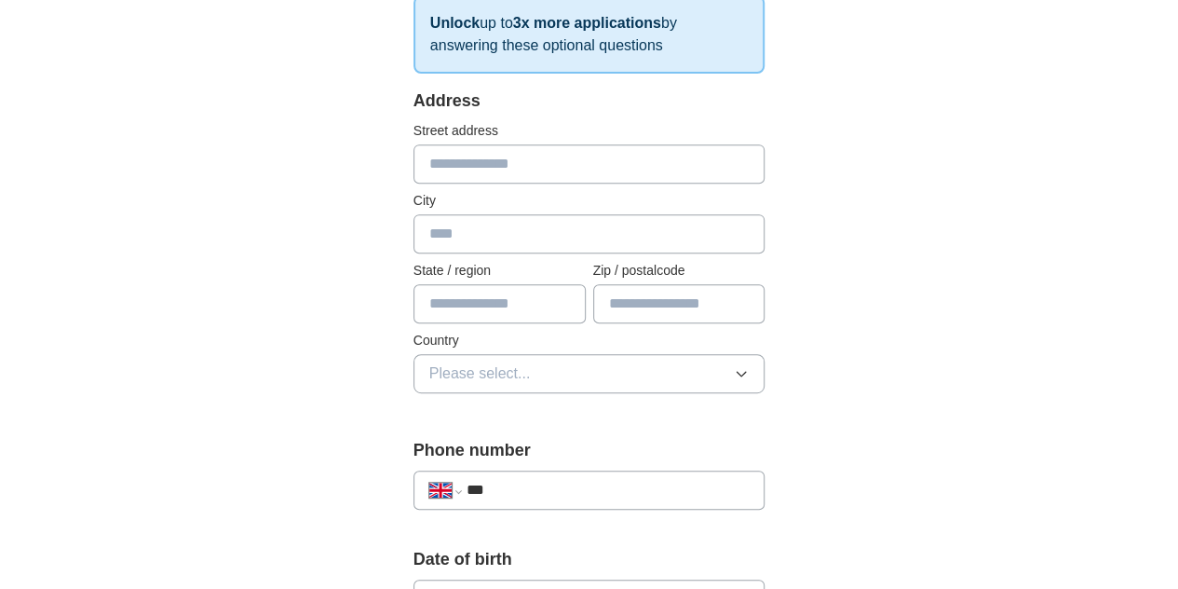
scroll to position [370, 0]
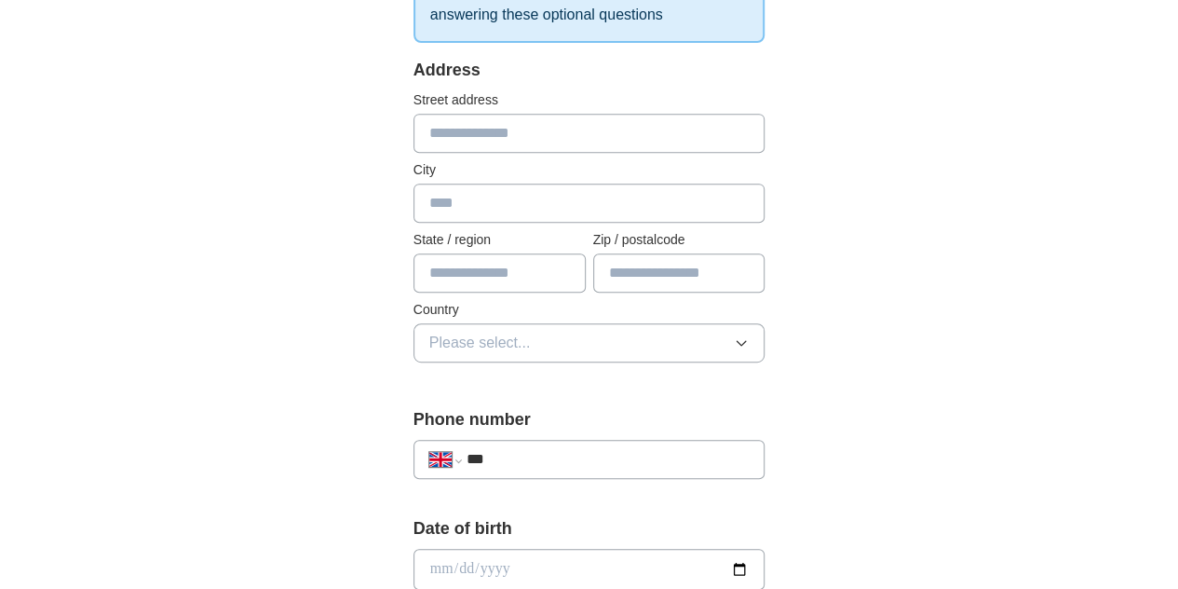
click at [564, 141] on input "text" at bounding box center [590, 133] width 352 height 39
type input "**********"
type input "******"
type input "**********"
type input "*******"
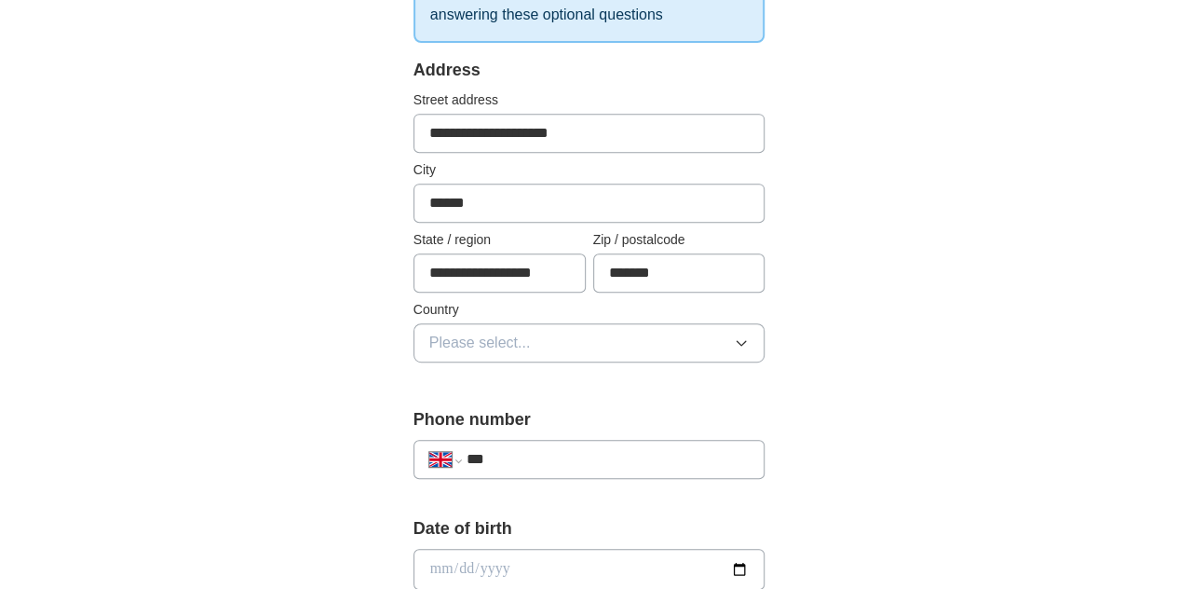
click at [521, 333] on button "Please select..." at bounding box center [590, 342] width 352 height 39
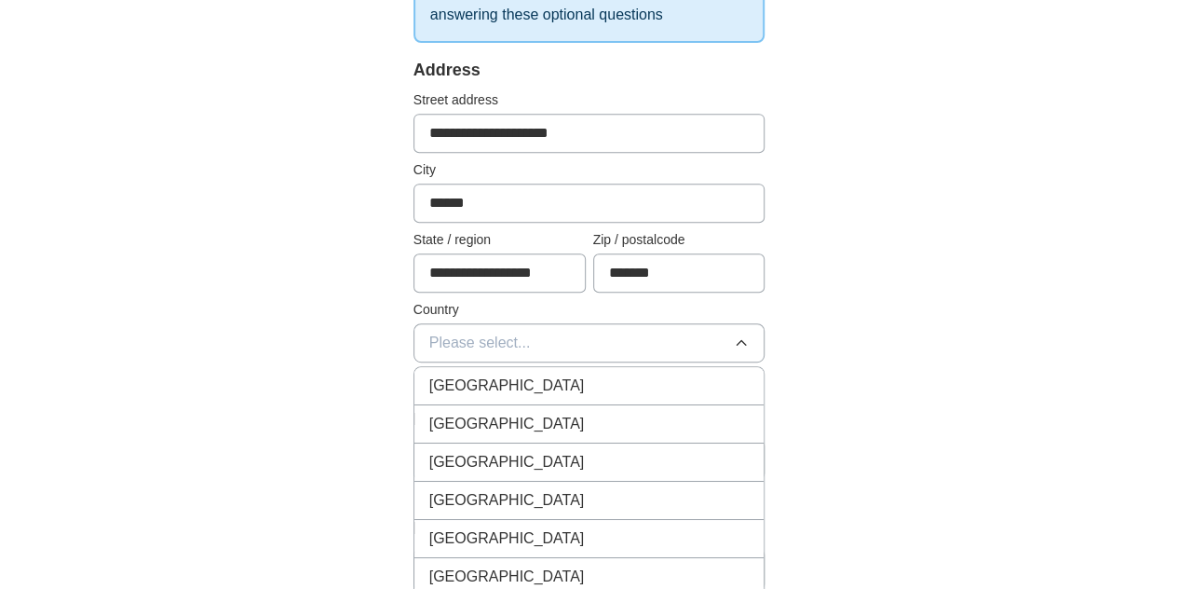
click at [492, 381] on div "[GEOGRAPHIC_DATA]" at bounding box center [589, 385] width 320 height 22
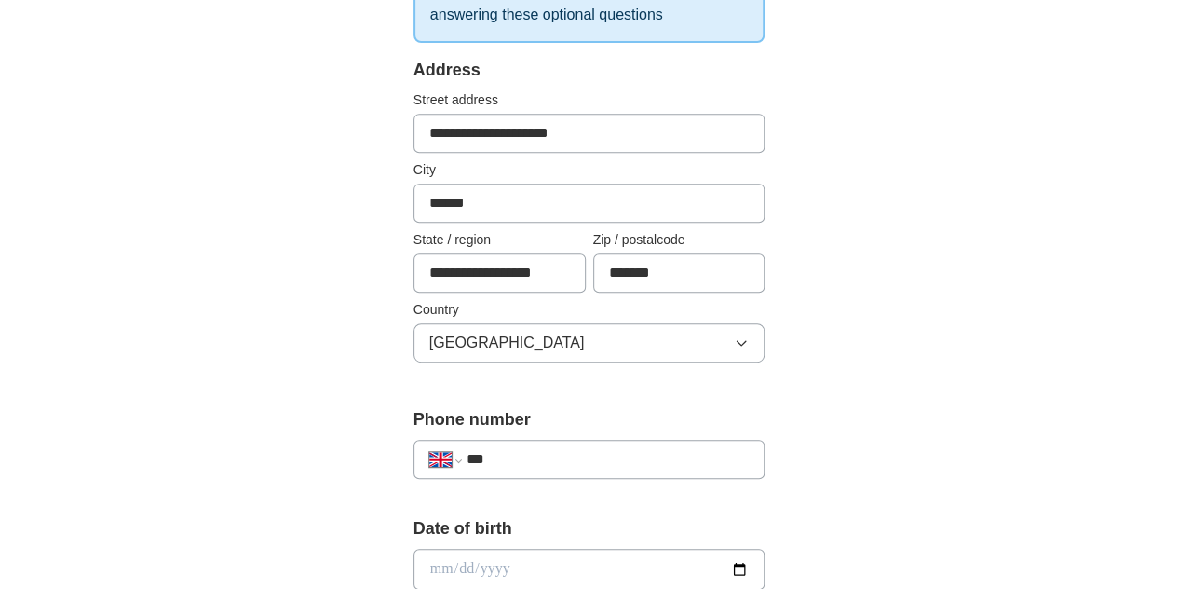
click at [519, 435] on div "**********" at bounding box center [590, 450] width 352 height 87
click at [520, 440] on div "**********" at bounding box center [590, 459] width 352 height 39
click at [527, 454] on input "***" at bounding box center [608, 459] width 283 height 22
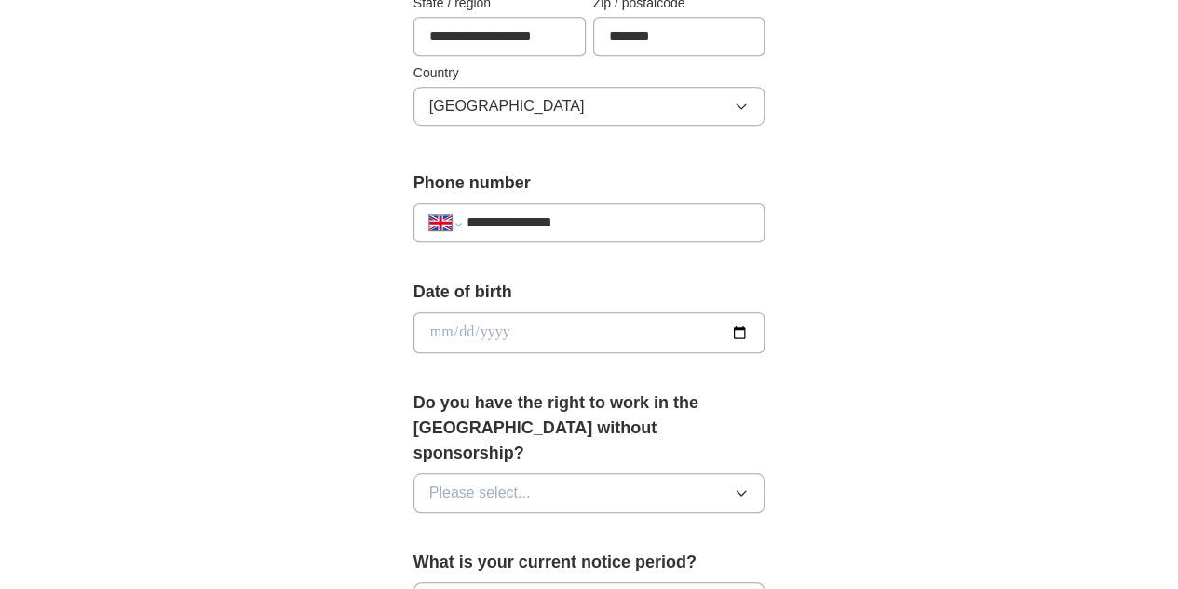
scroll to position [741, 0]
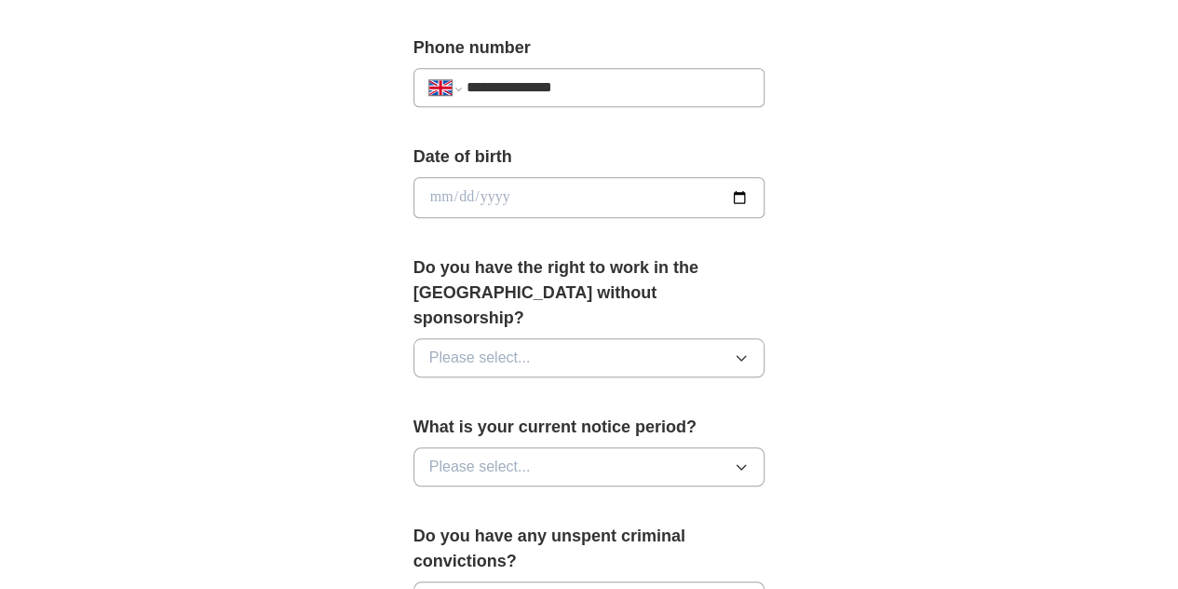
type input "**********"
click at [766, 199] on input "date" at bounding box center [590, 197] width 352 height 41
type input "**********"
click at [485, 338] on button "Please select..." at bounding box center [590, 357] width 352 height 39
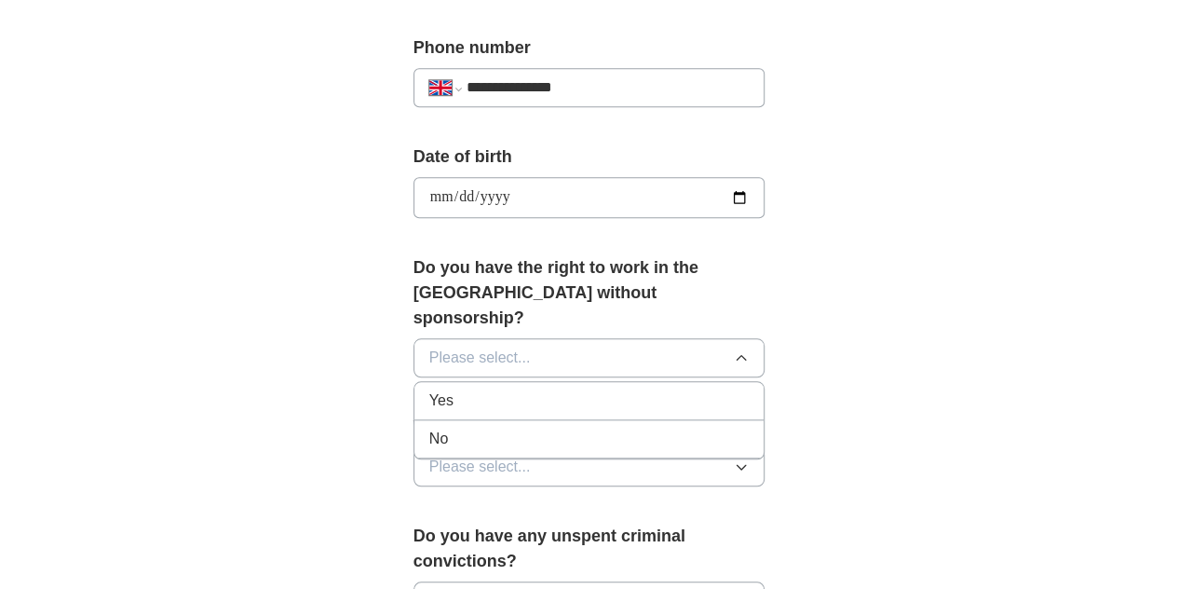
click at [468, 389] on div "Yes" at bounding box center [589, 400] width 320 height 22
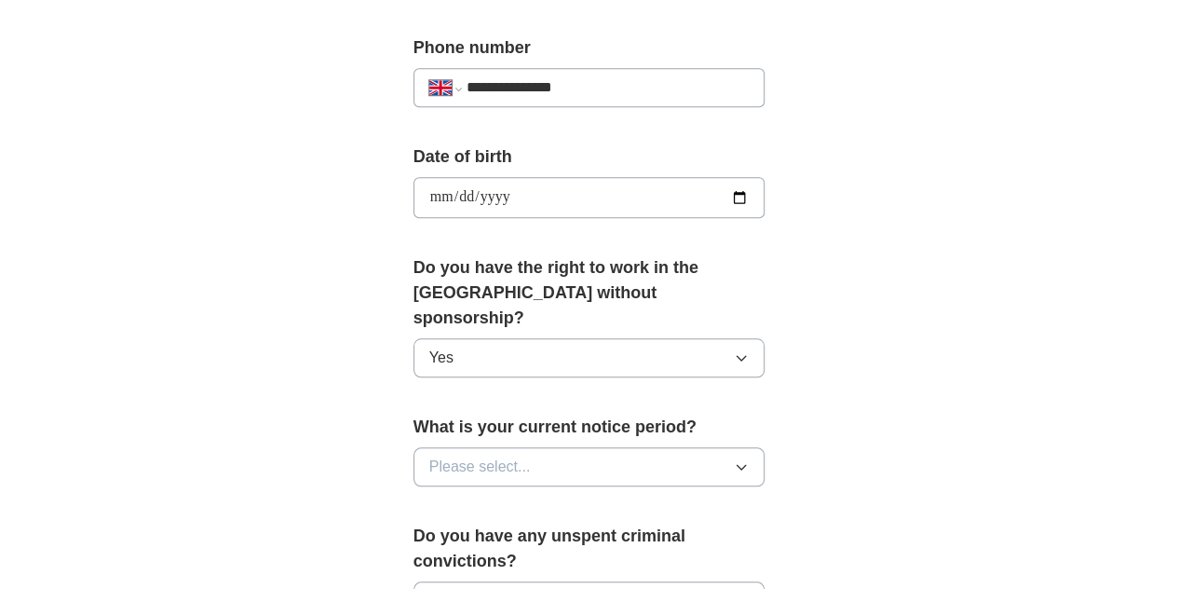
click at [487, 447] on button "Please select..." at bounding box center [590, 466] width 352 height 39
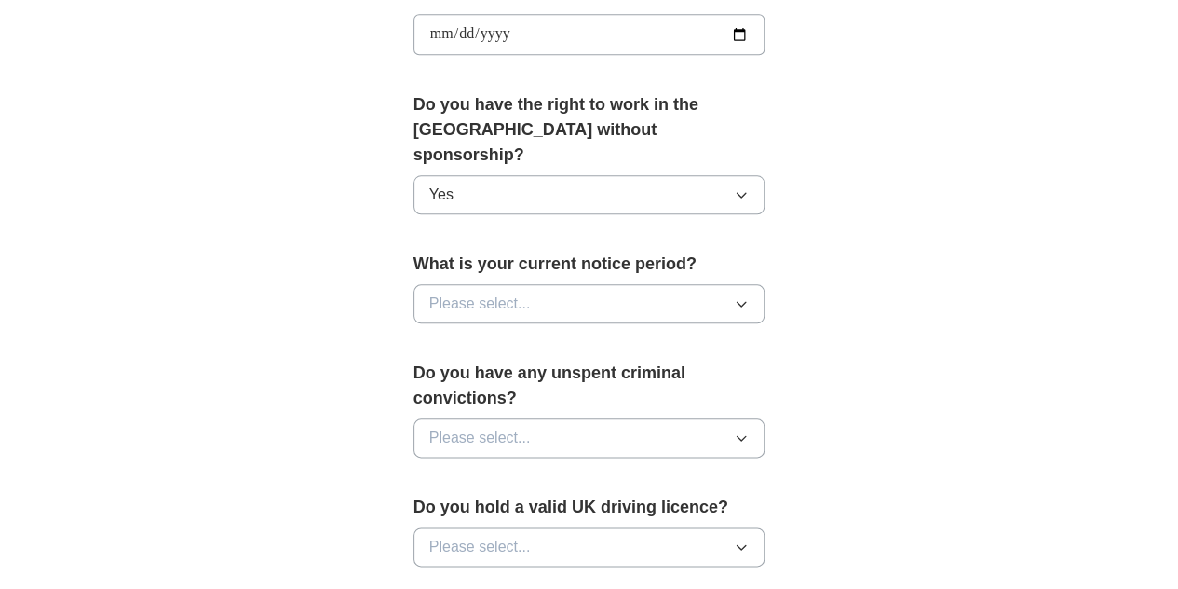
scroll to position [911, 0]
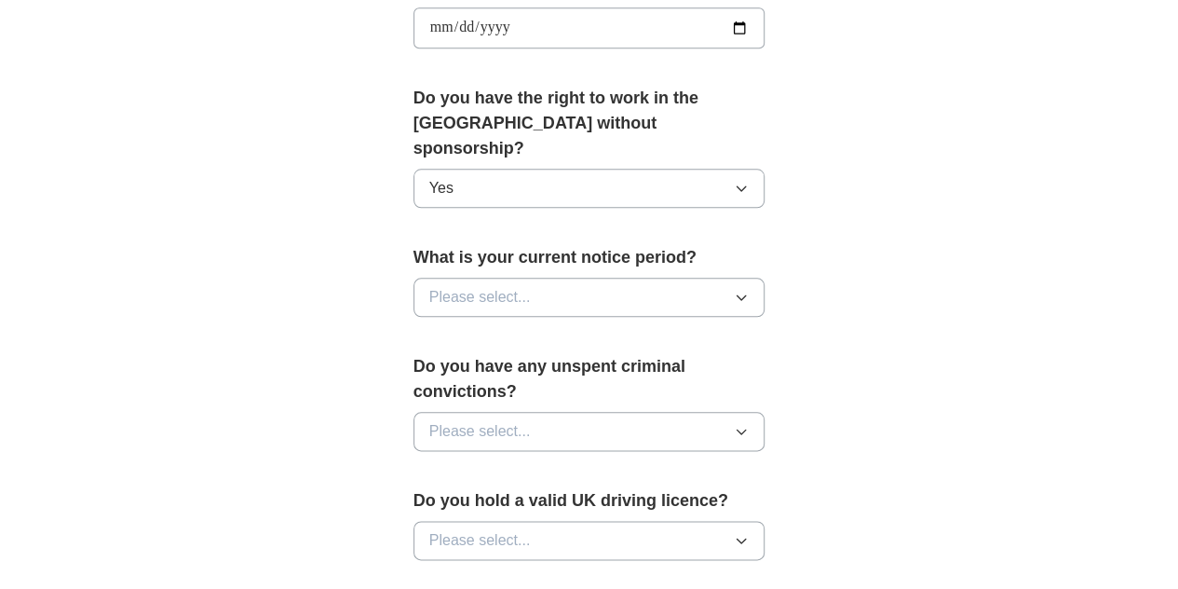
click at [633, 278] on button "Please select..." at bounding box center [590, 297] width 352 height 39
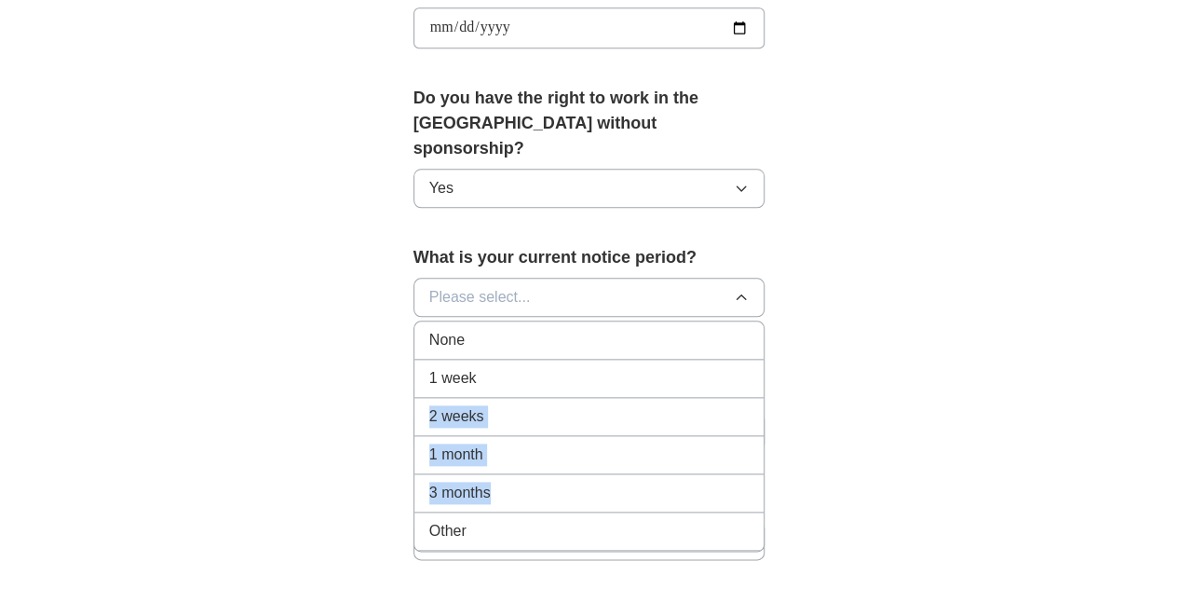
drag, startPoint x: 501, startPoint y: 463, endPoint x: 518, endPoint y: 351, distance: 113.0
click at [518, 351] on ul "None 1 week 2 weeks 1 month 3 months Other" at bounding box center [590, 435] width 352 height 231
click at [429, 520] on span "Other" at bounding box center [447, 531] width 37 height 22
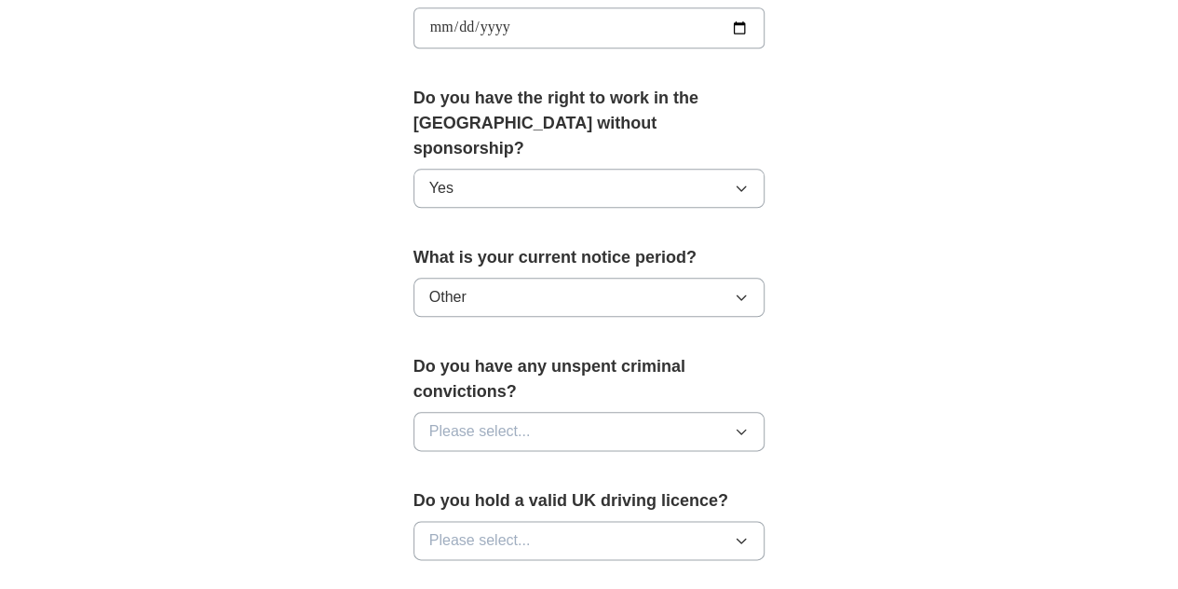
click at [490, 412] on button "Please select..." at bounding box center [590, 431] width 352 height 39
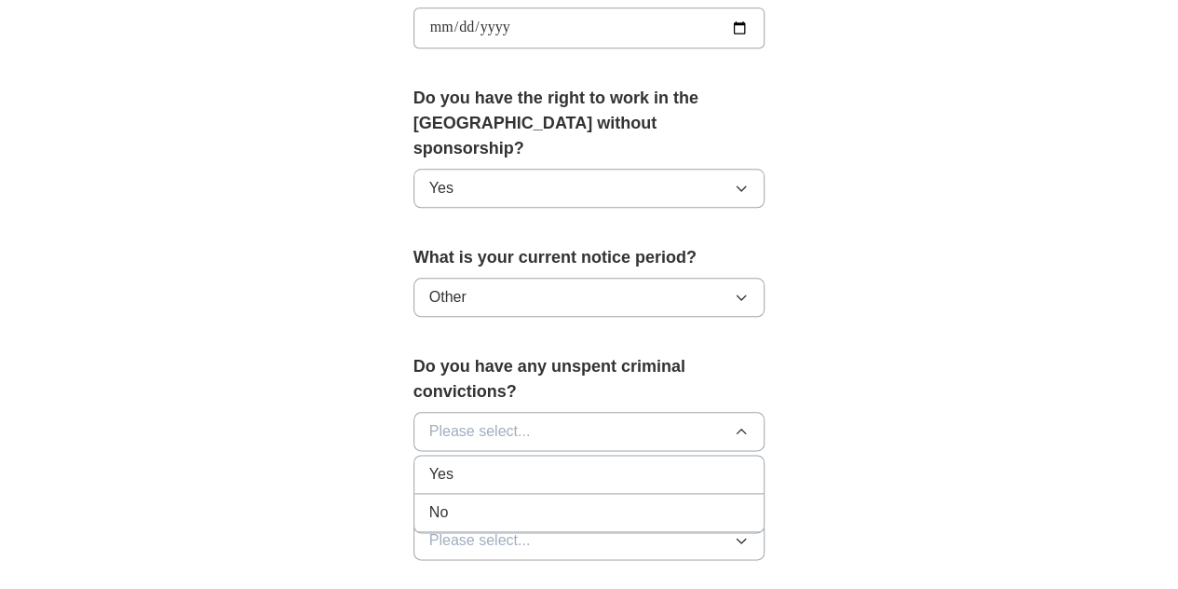
click at [489, 501] on div "No" at bounding box center [589, 512] width 320 height 22
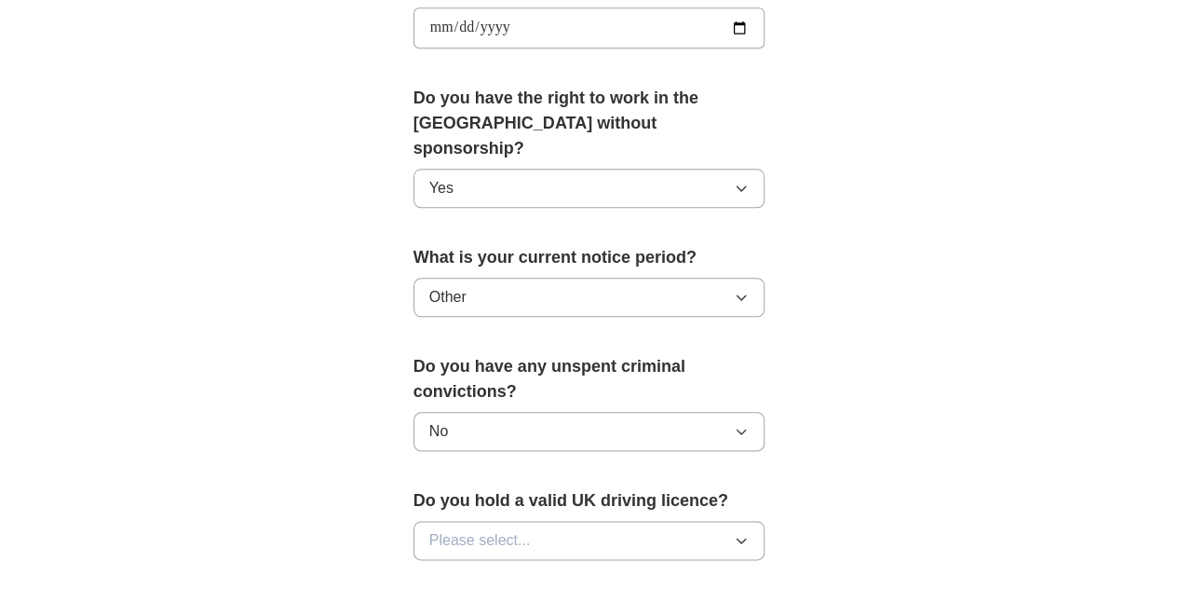
click at [497, 521] on button "Please select..." at bounding box center [590, 540] width 352 height 39
click at [478, 572] on div "Yes" at bounding box center [589, 583] width 320 height 22
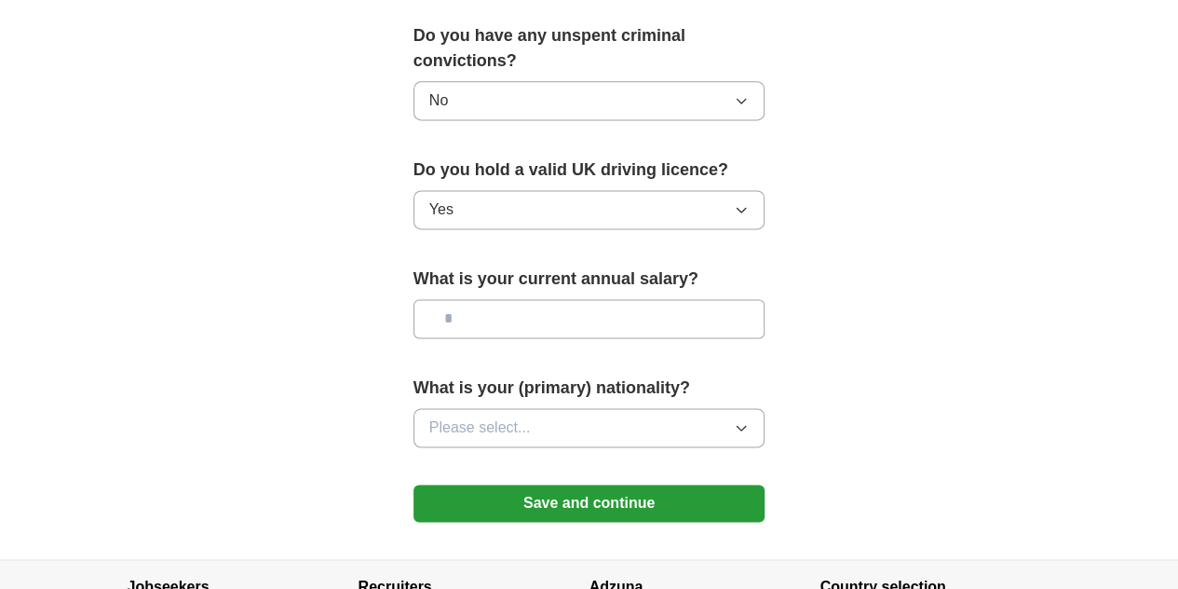
scroll to position [1252, 0]
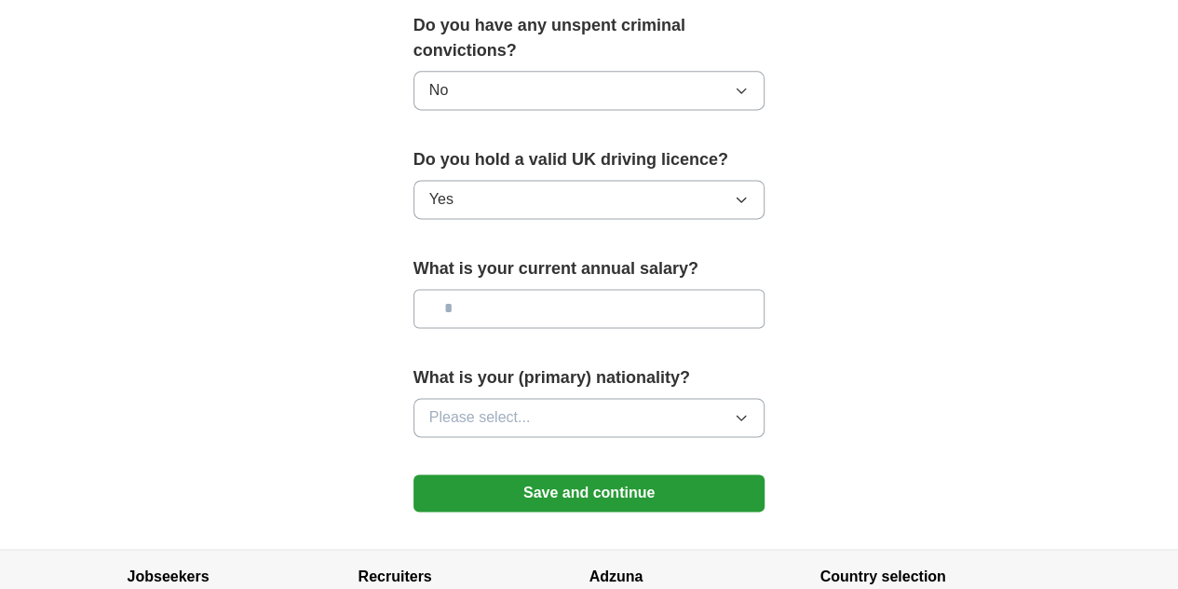
click at [529, 289] on input "text" at bounding box center [590, 308] width 352 height 39
click at [521, 398] on button "Please select..." at bounding box center [590, 417] width 352 height 39
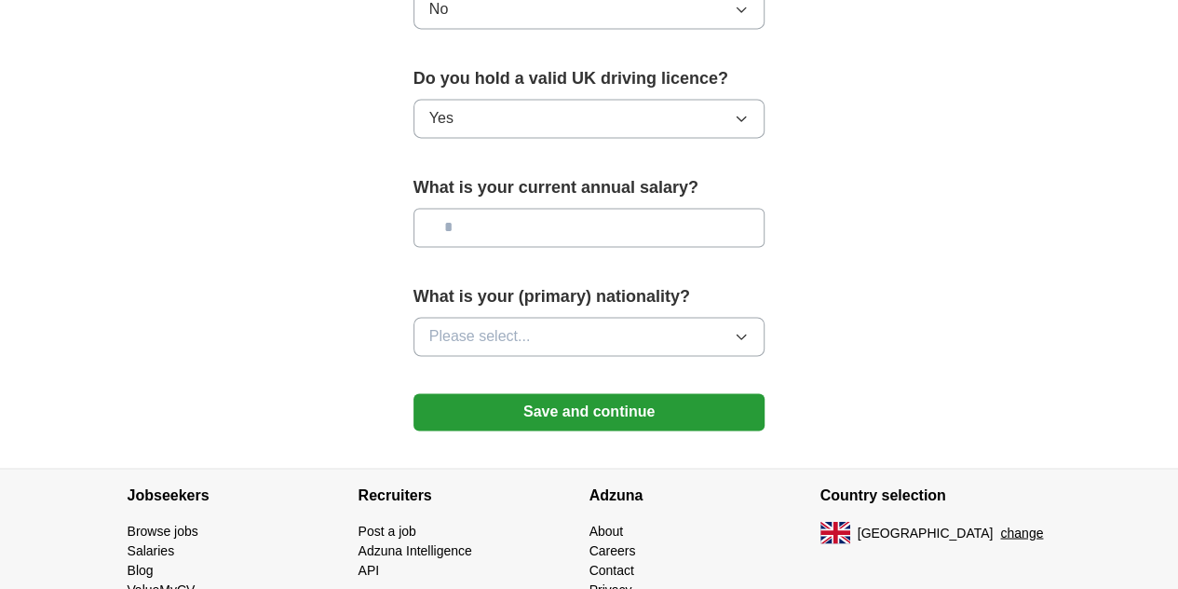
scroll to position [1362, 0]
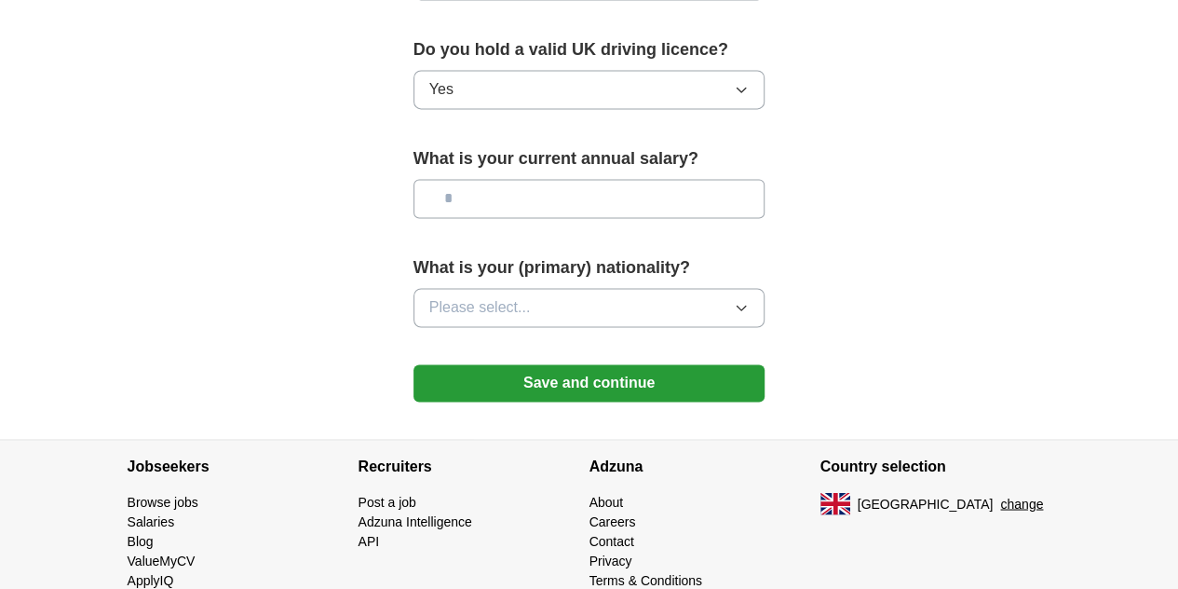
click at [749, 300] on icon "button" at bounding box center [741, 307] width 15 height 15
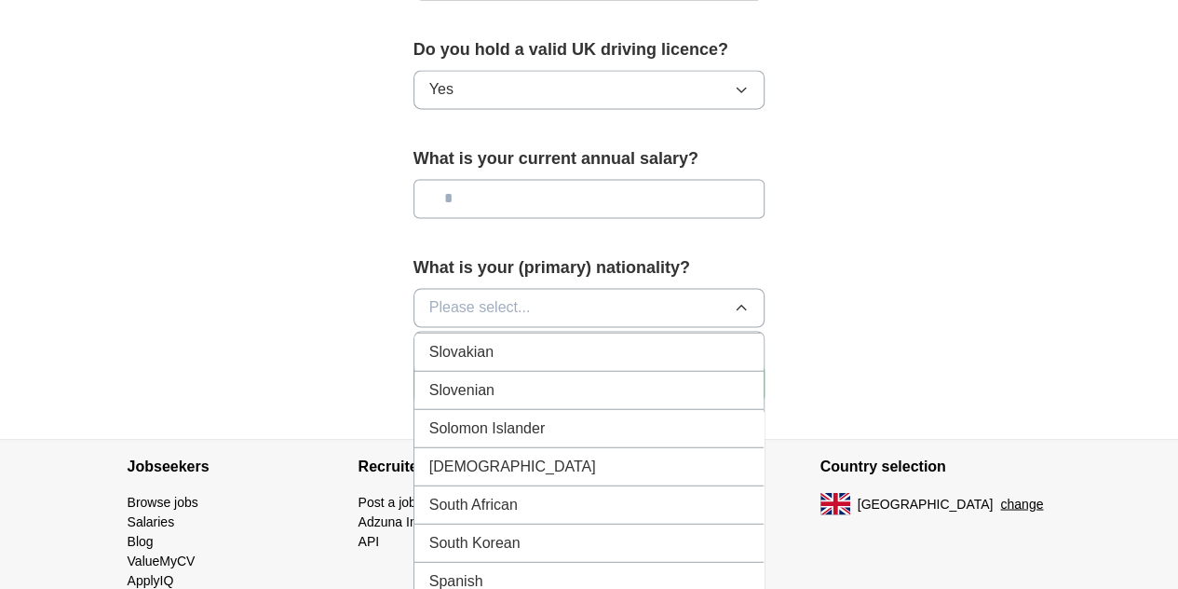
scroll to position [6084, 0]
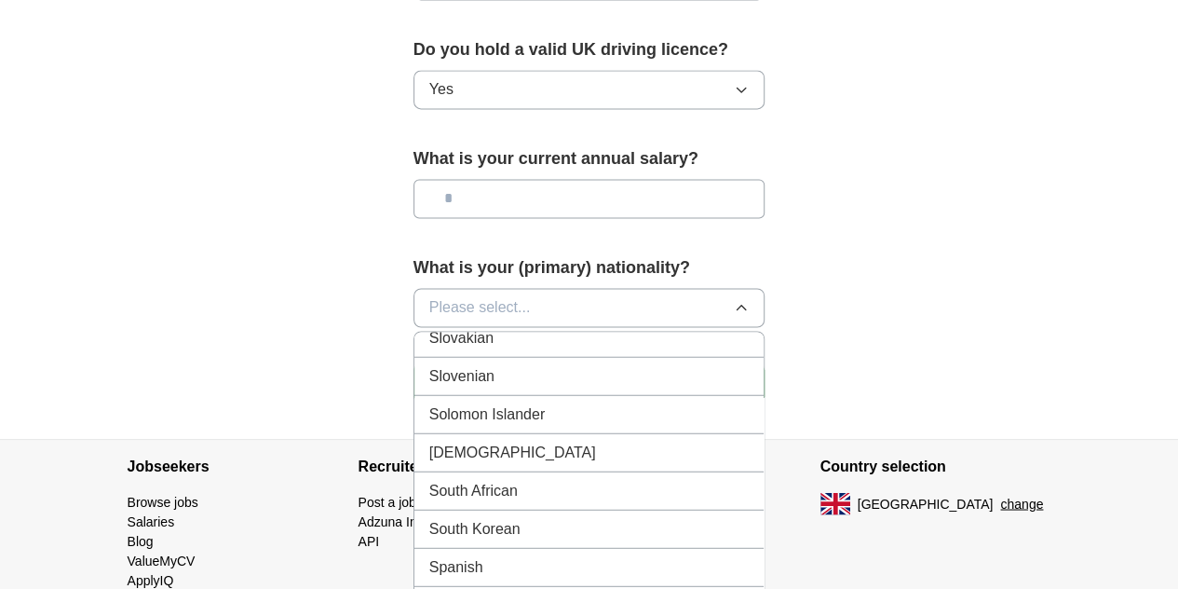
click at [429, 555] on span "Spanish" at bounding box center [456, 566] width 54 height 22
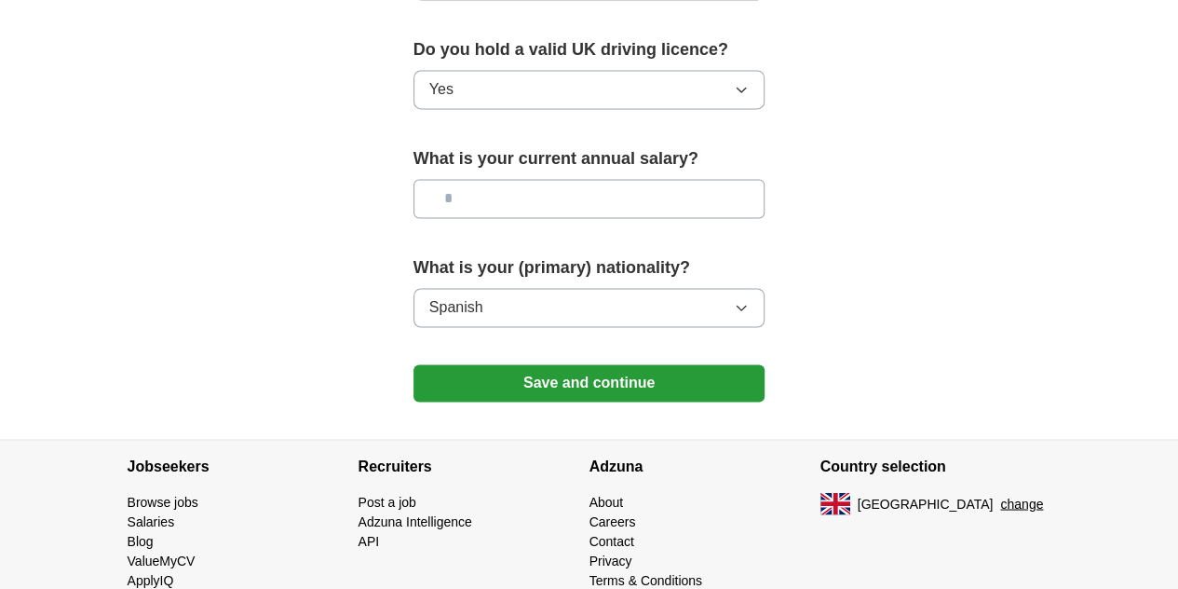
click at [506, 364] on button "Save and continue" at bounding box center [590, 382] width 352 height 37
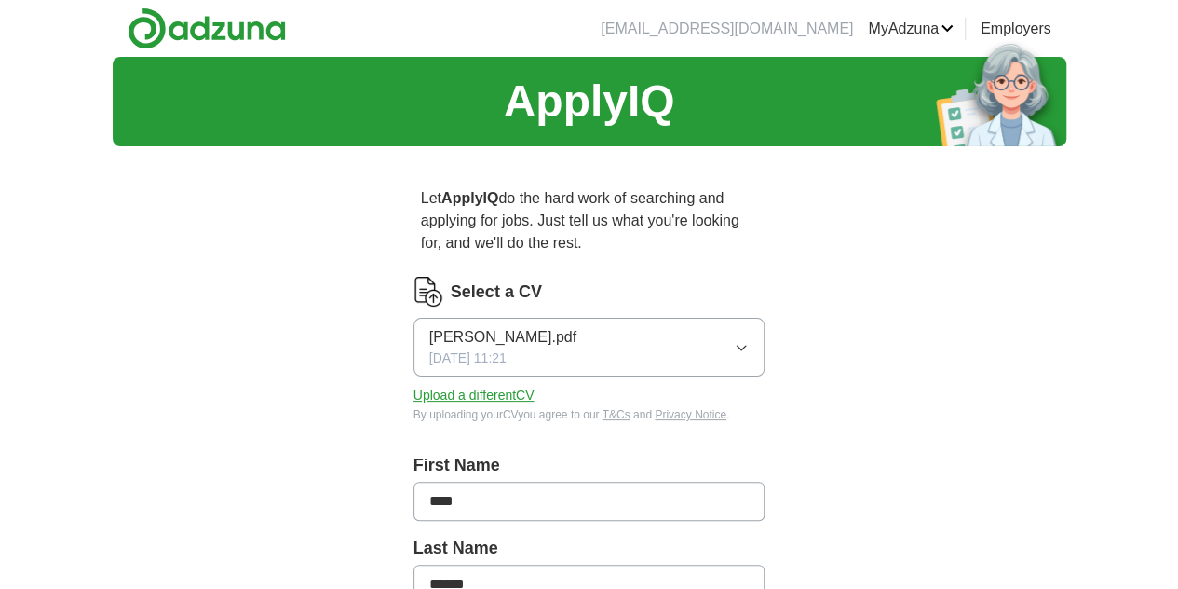
click at [447, 564] on input "******" at bounding box center [590, 583] width 352 height 39
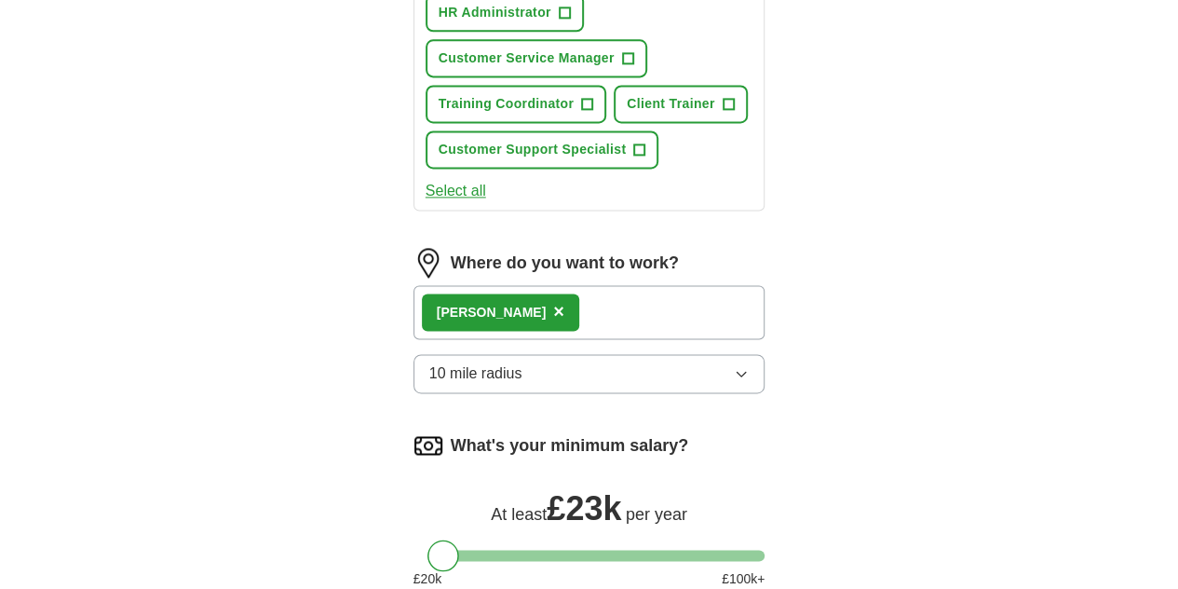
scroll to position [1305, 0]
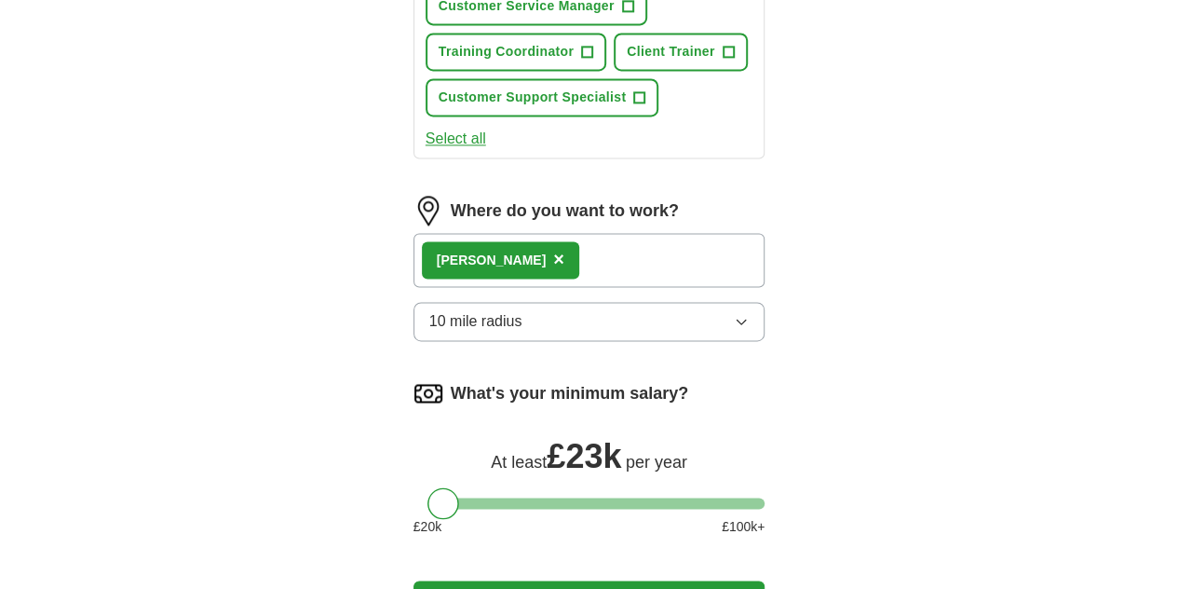
type input "******"
click at [667, 580] on button "Update ApplyIQ settings" at bounding box center [590, 599] width 352 height 39
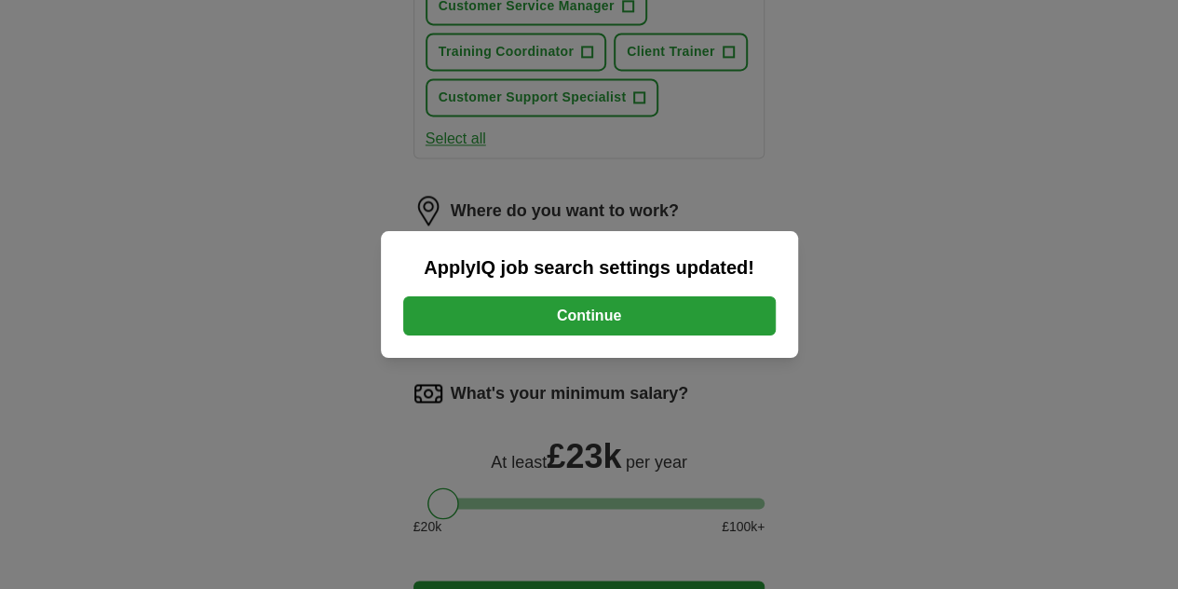
click at [655, 315] on button "Continue" at bounding box center [589, 315] width 373 height 39
